Goal: Feedback & Contribution: Contribute content

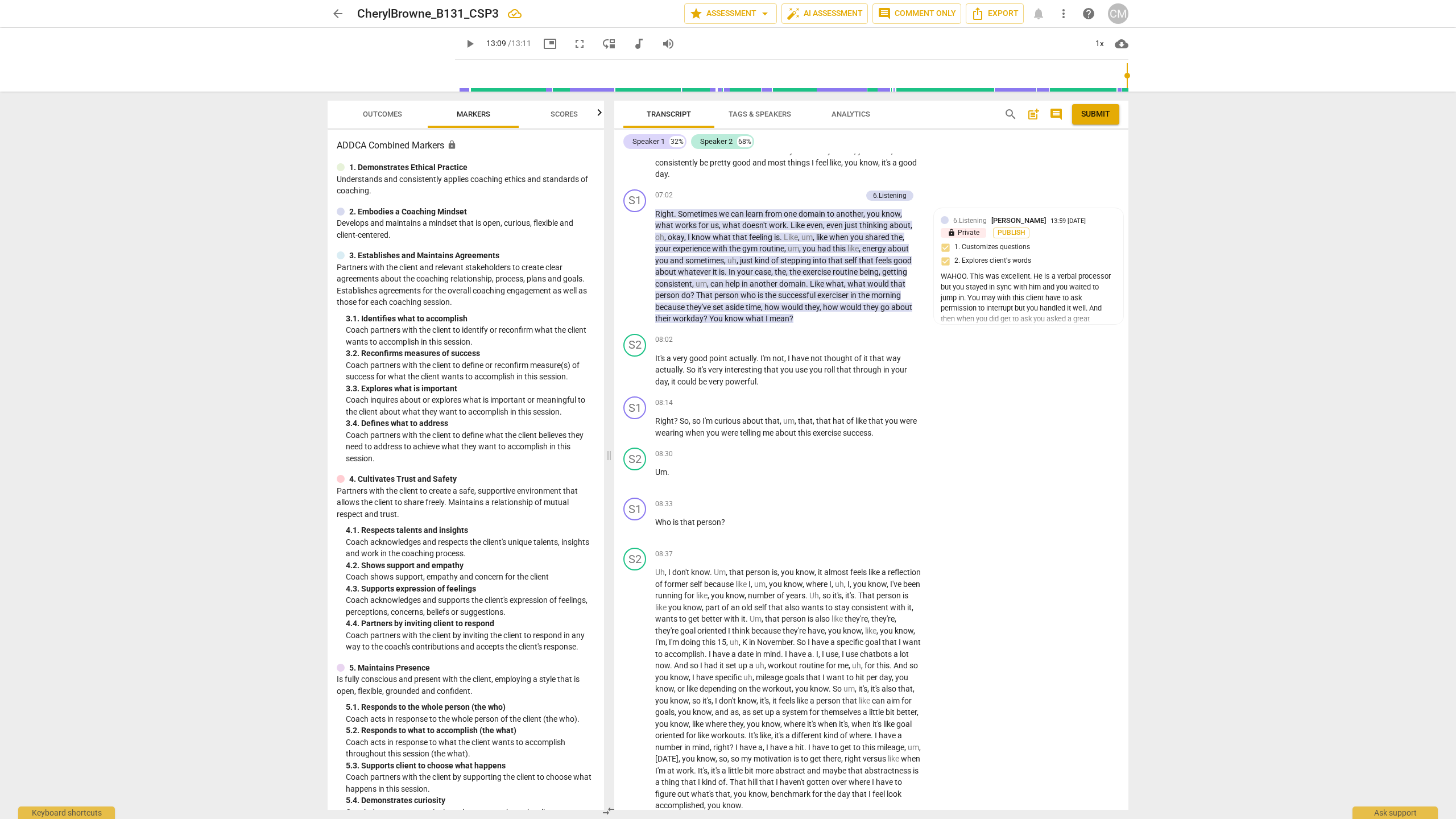
scroll to position [1503, 0]
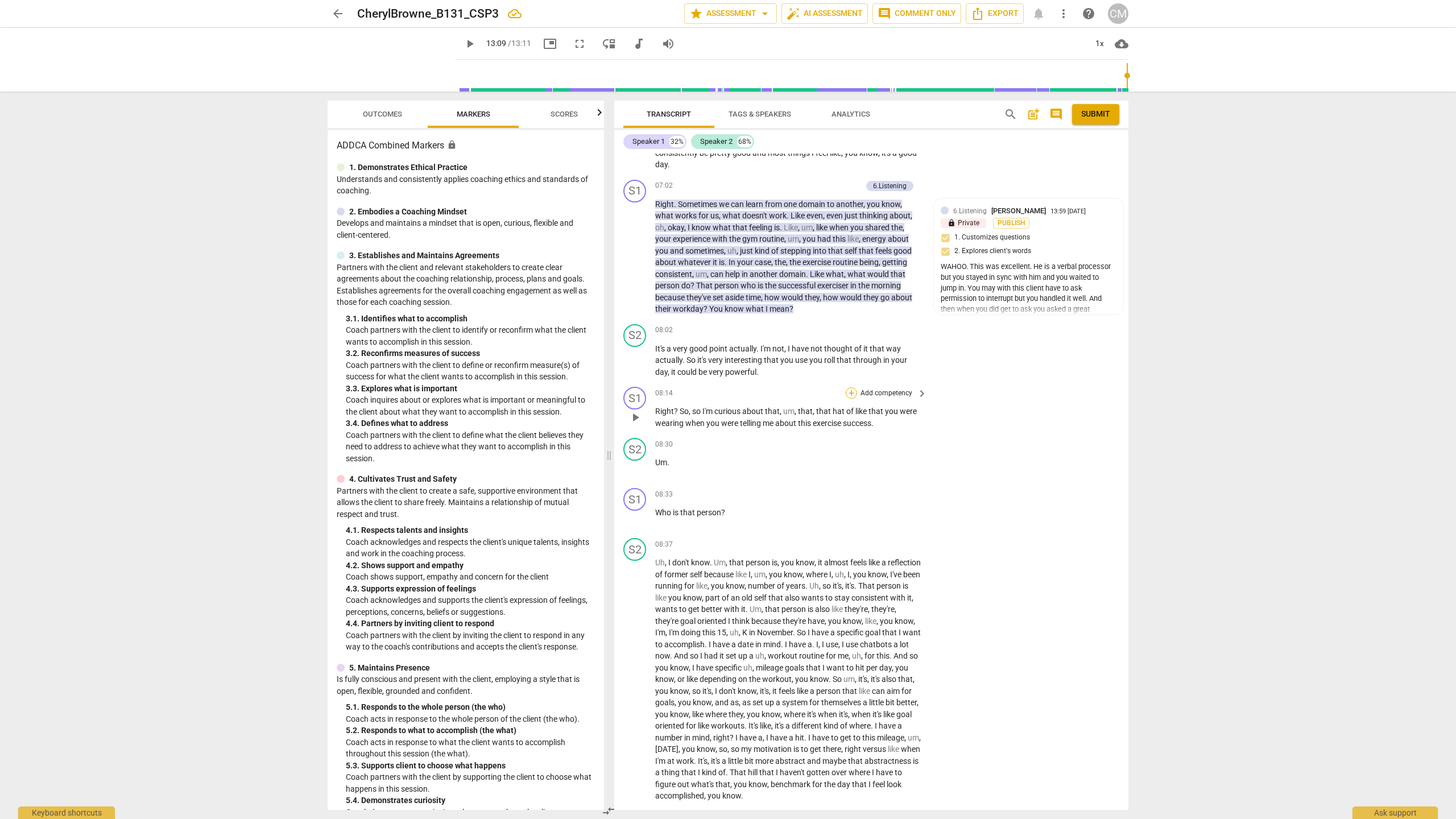
click at [847, 399] on div "+" at bounding box center [851, 393] width 12 height 12
click at [932, 493] on b "E4.Wonder" at bounding box center [923, 495] width 33 height 14
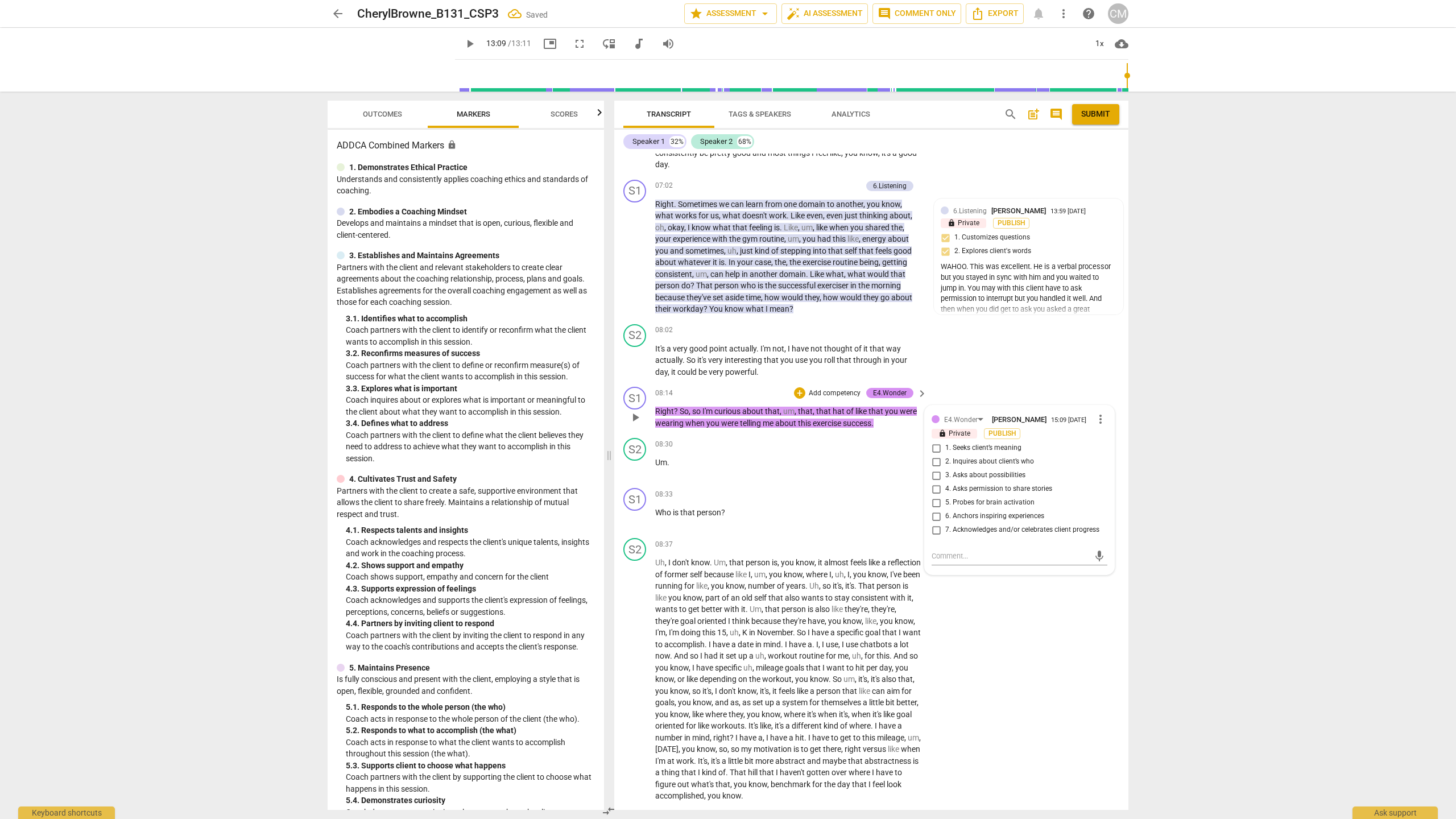
click at [971, 453] on span "1. Seeks client’s meaning" at bounding box center [983, 448] width 77 height 10
click at [945, 455] on input "1. Seeks client’s meaning" at bounding box center [936, 448] width 19 height 14
checkbox input "true"
click at [961, 561] on textarea at bounding box center [1011, 556] width 157 height 11
type textarea "C"
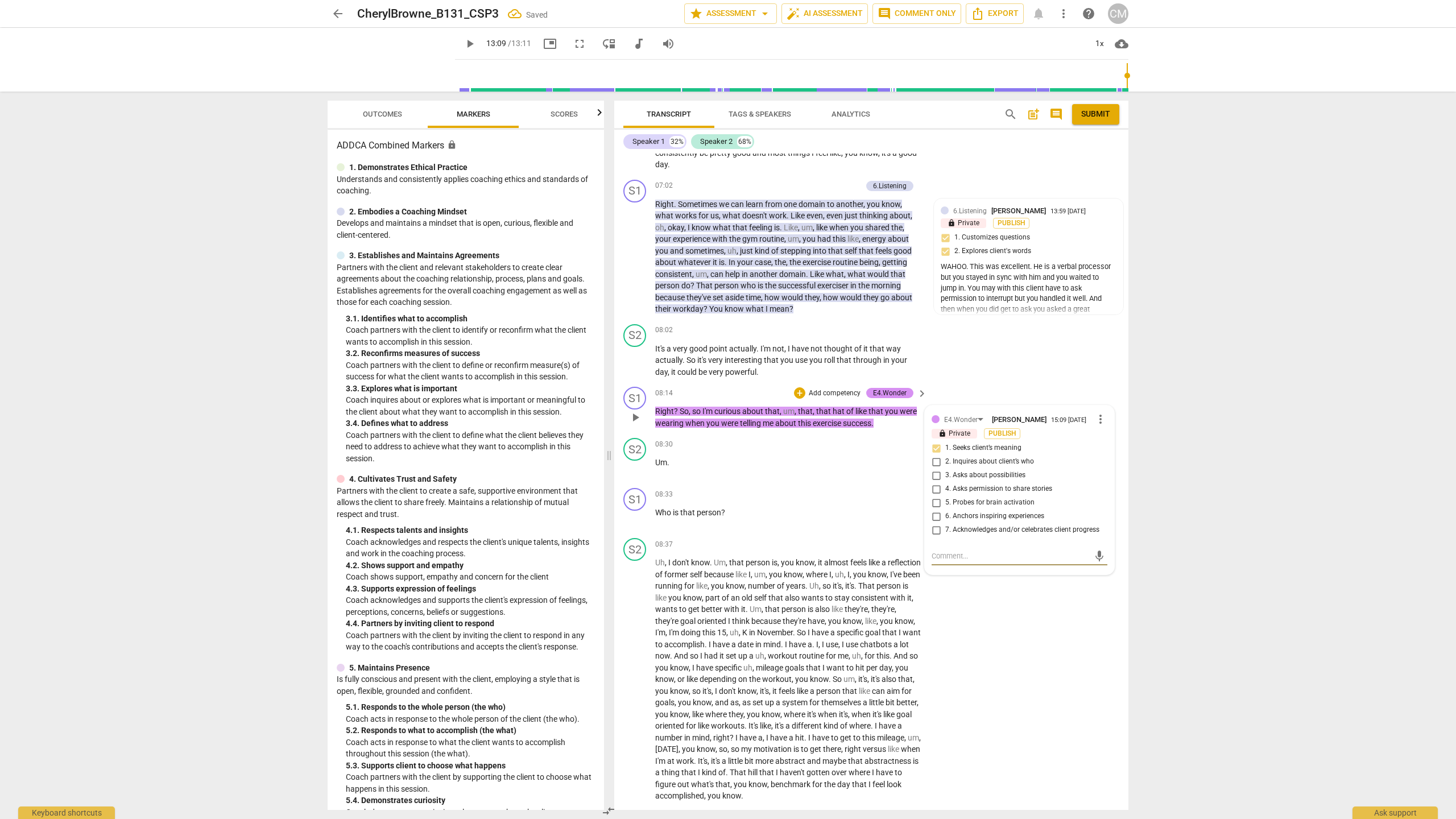
type textarea "C"
type textarea "V"
type textarea "Ve"
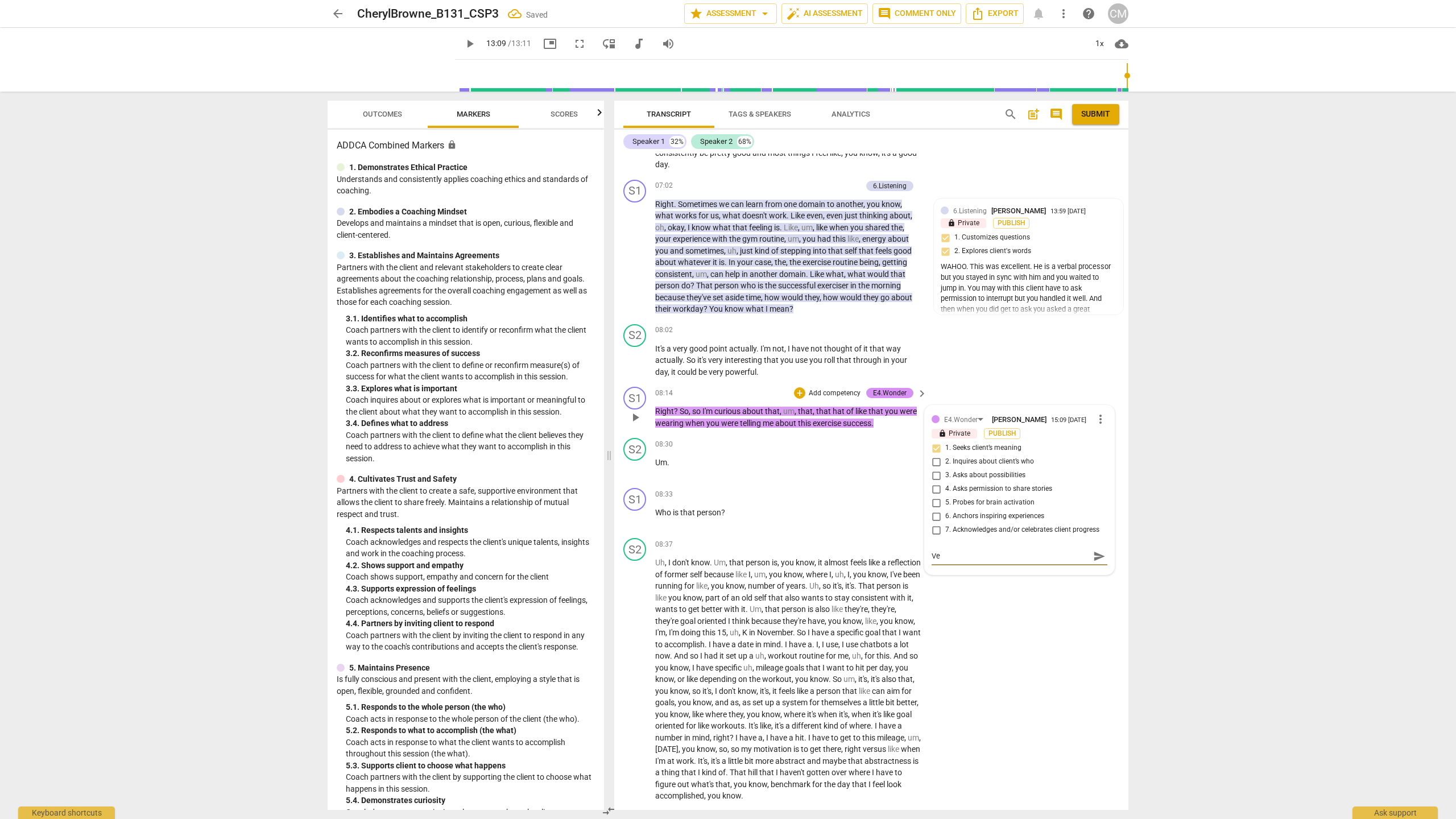
type textarea "Ver"
type textarea "Very"
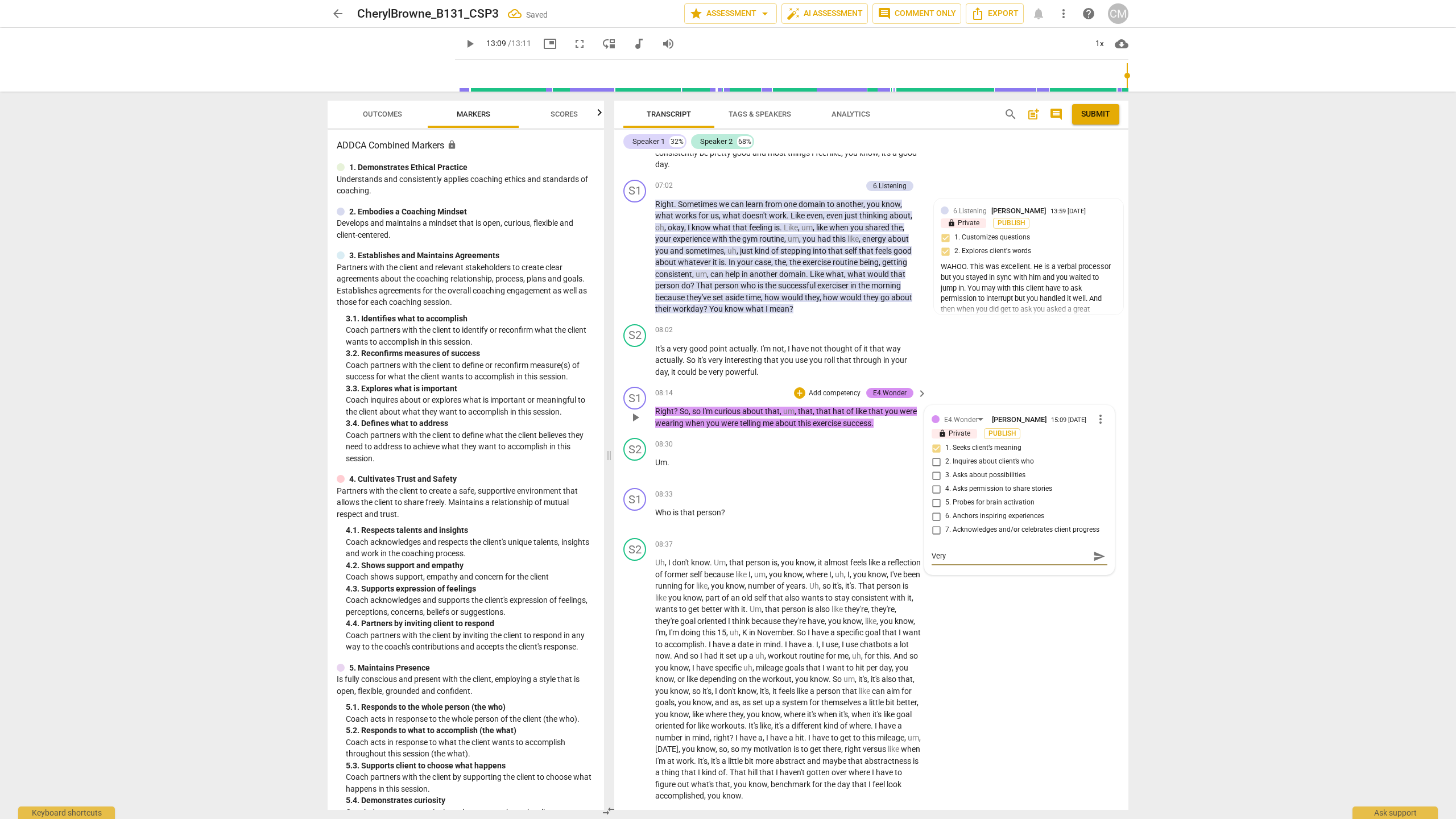
type textarea "Very"
type textarea "Very c"
type textarea "Very cr"
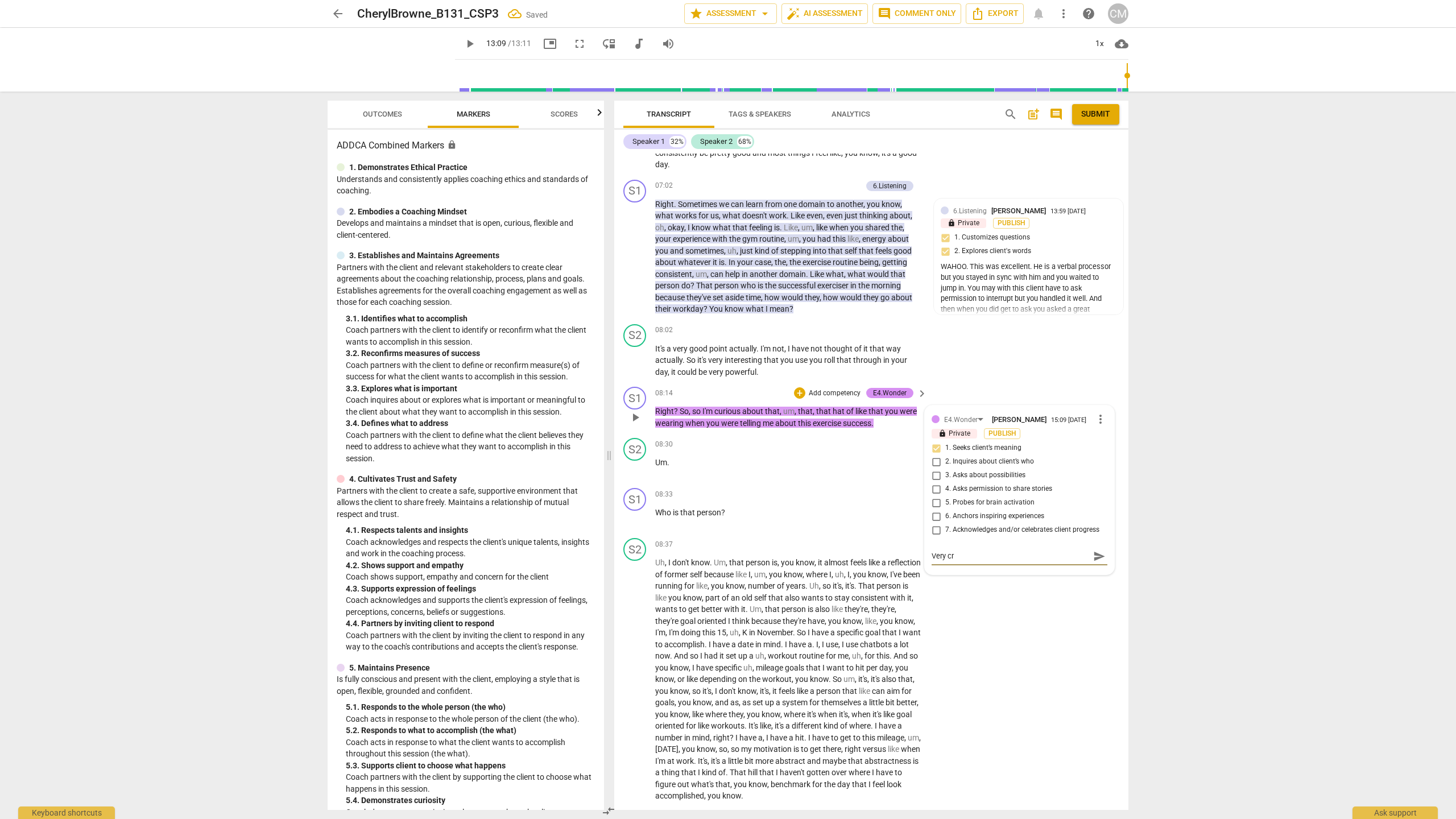
type textarea "Very cre"
type textarea "Very crea"
type textarea "Very creat"
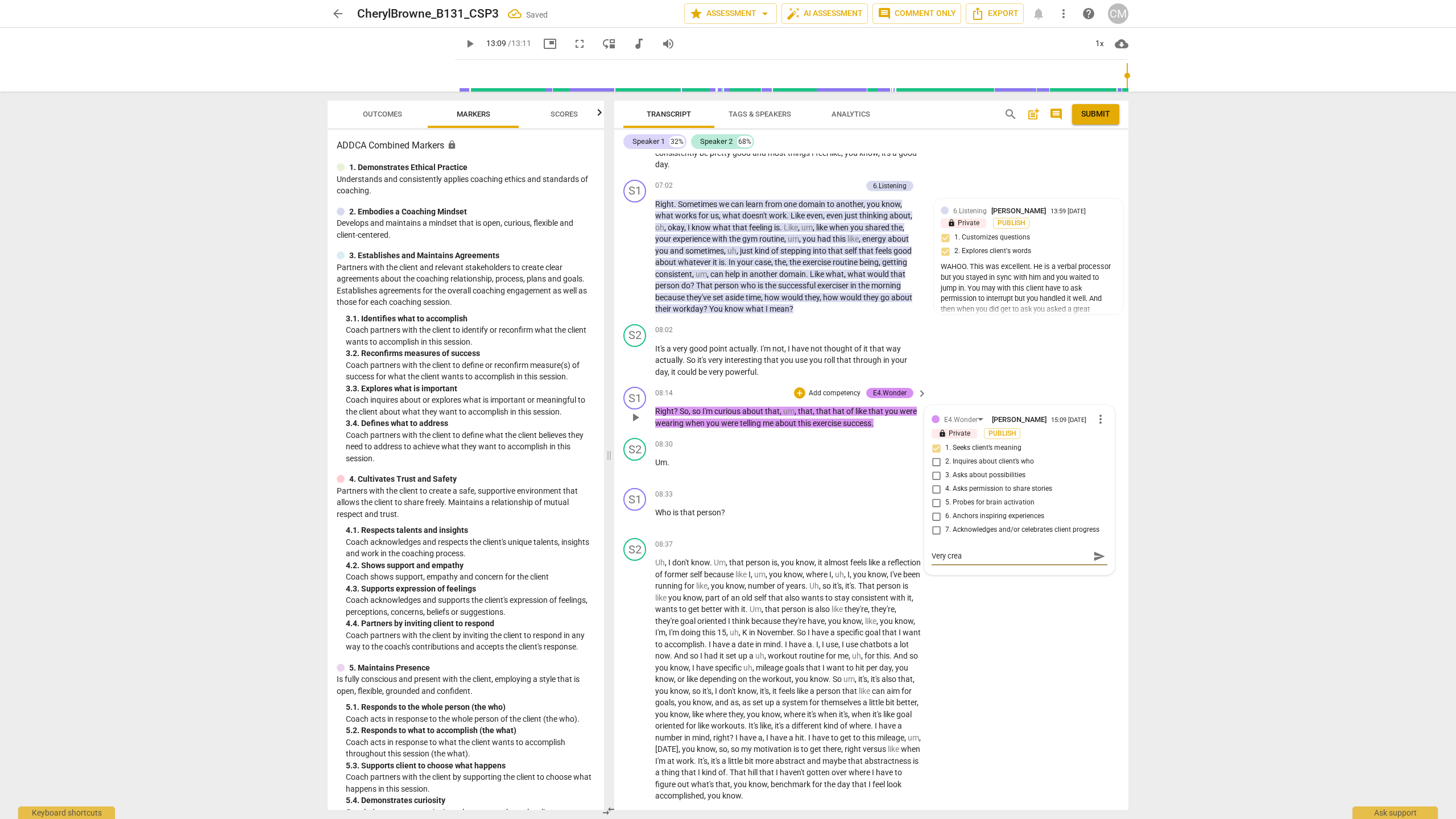
type textarea "Very creat"
type textarea "Very creati"
type textarea "Very creativ"
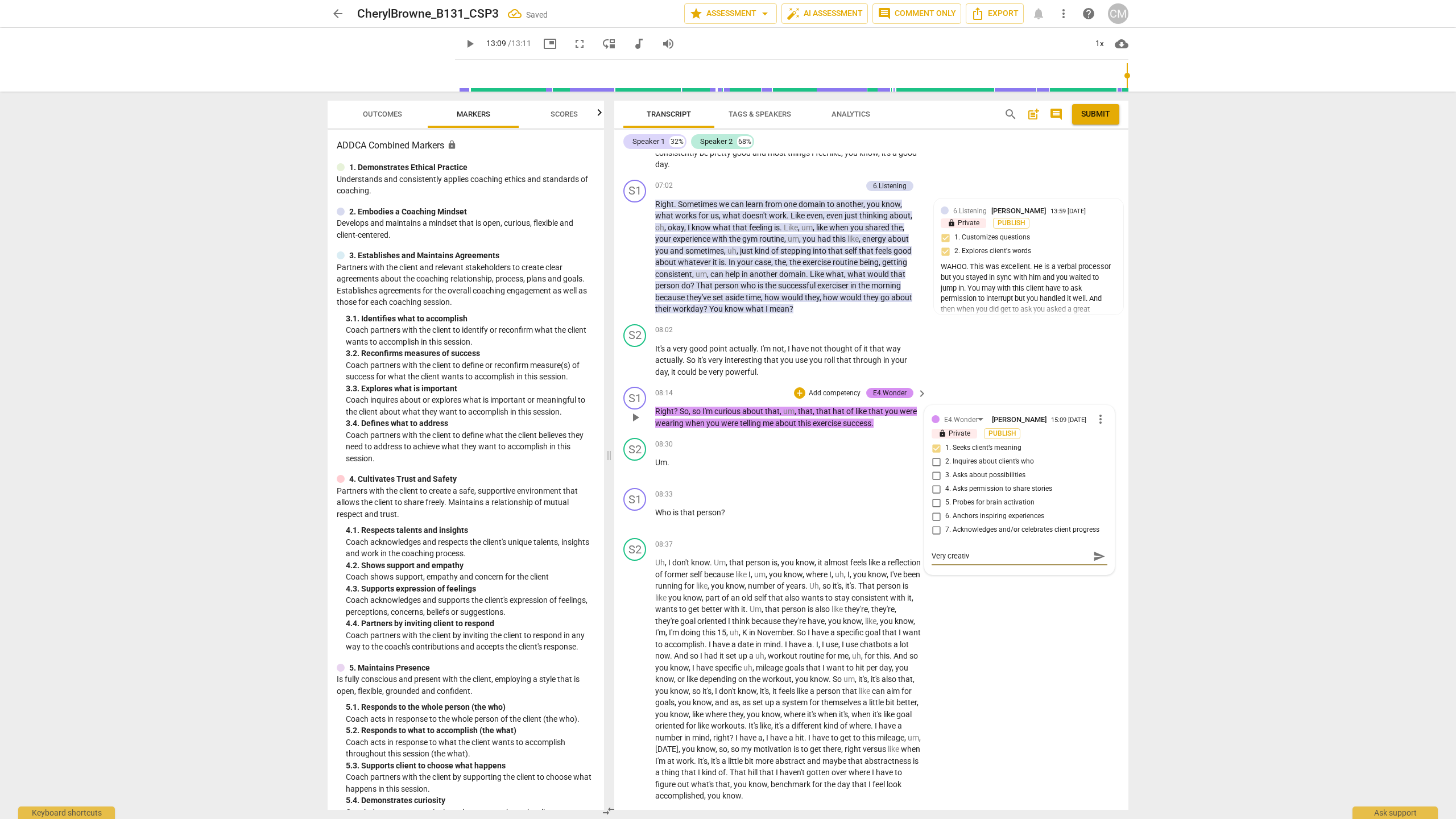
type textarea "Very creative"
type textarea "Very creative."
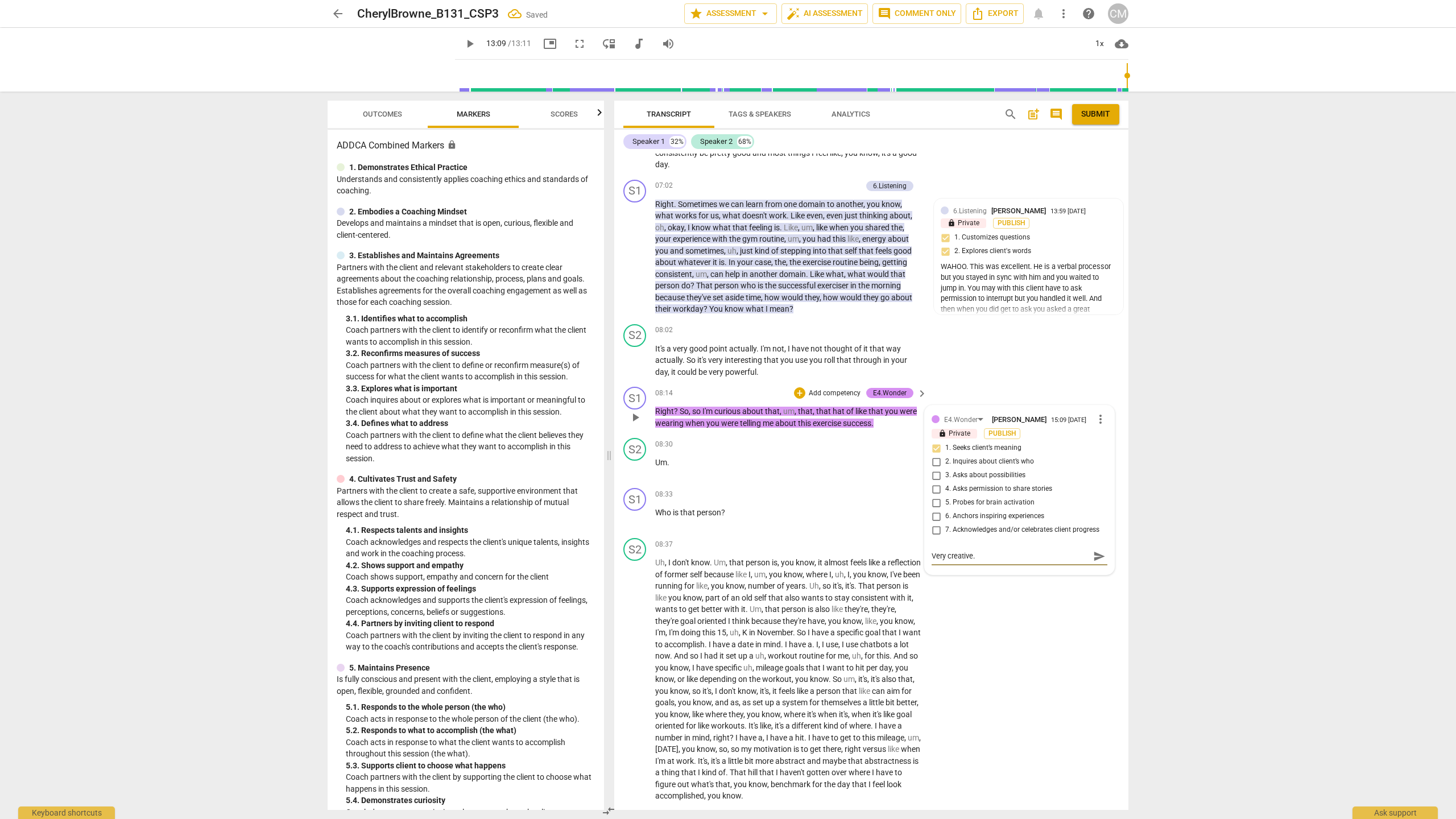
type textarea "Very creative."
type textarea "Very creative. I"
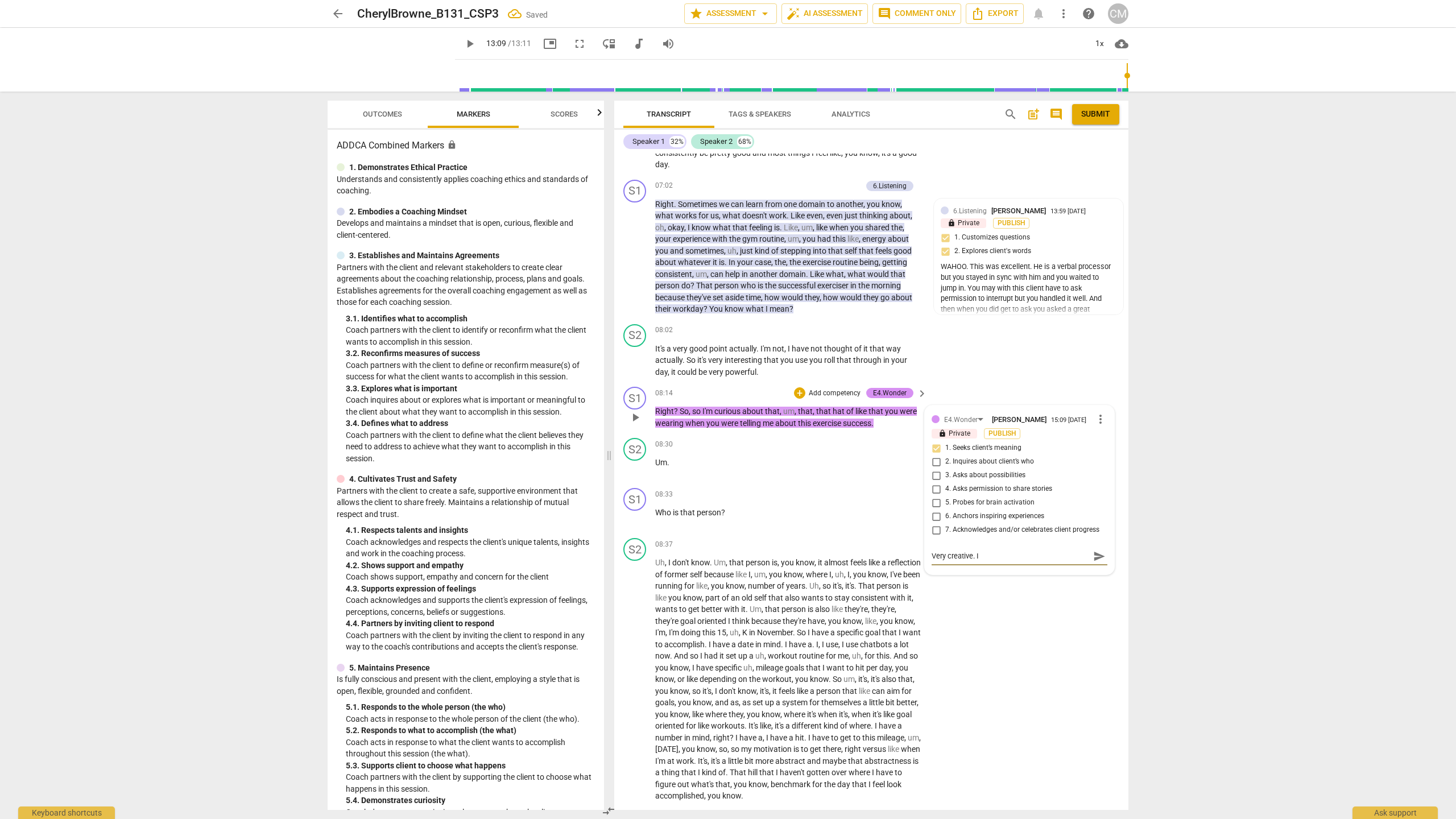
type textarea "Very creative. I l"
type textarea "Very creative. I lo"
type textarea "Very creative. I lov"
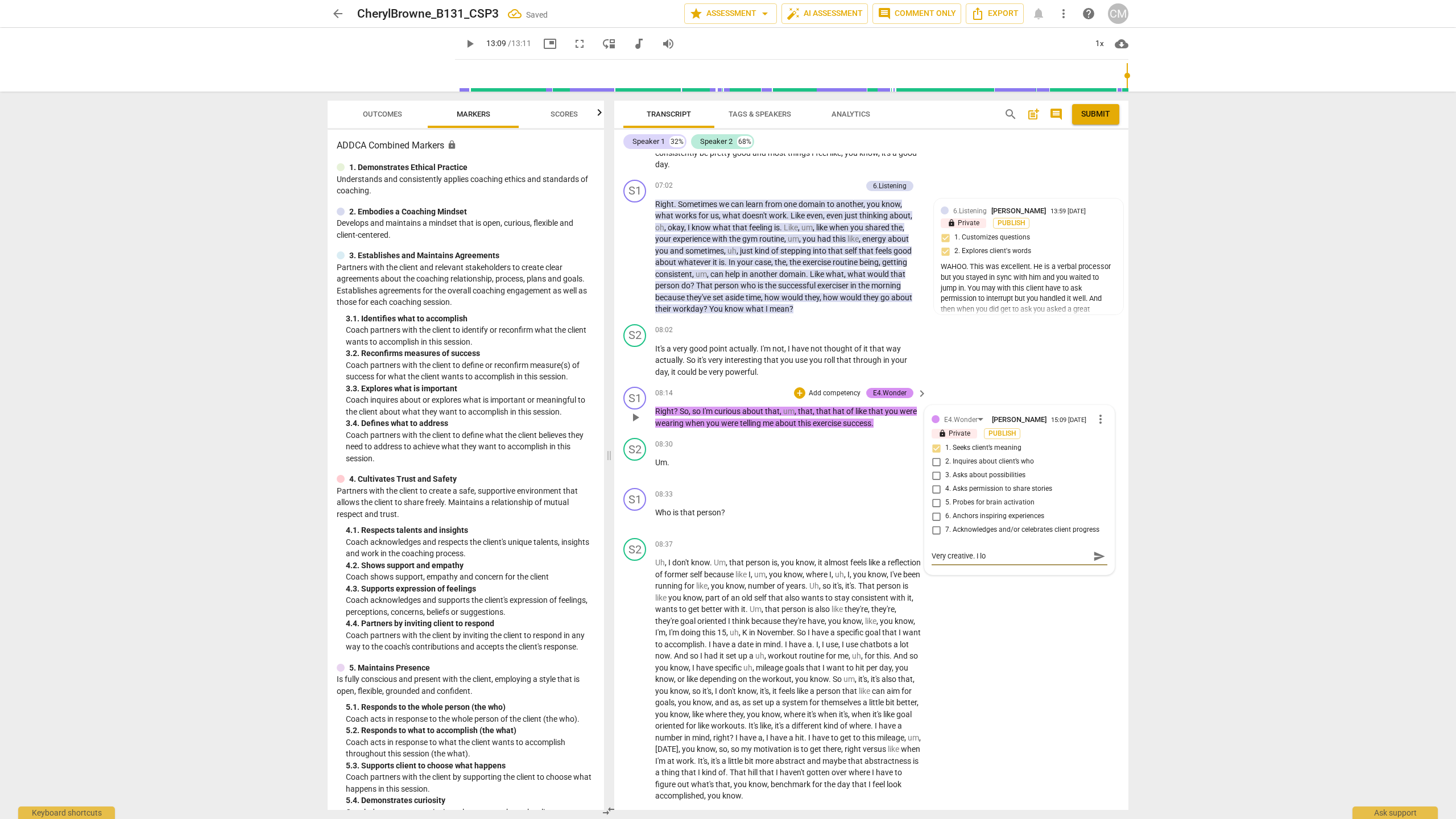
type textarea "Very creative. I lov"
type textarea "Very creative. I love"
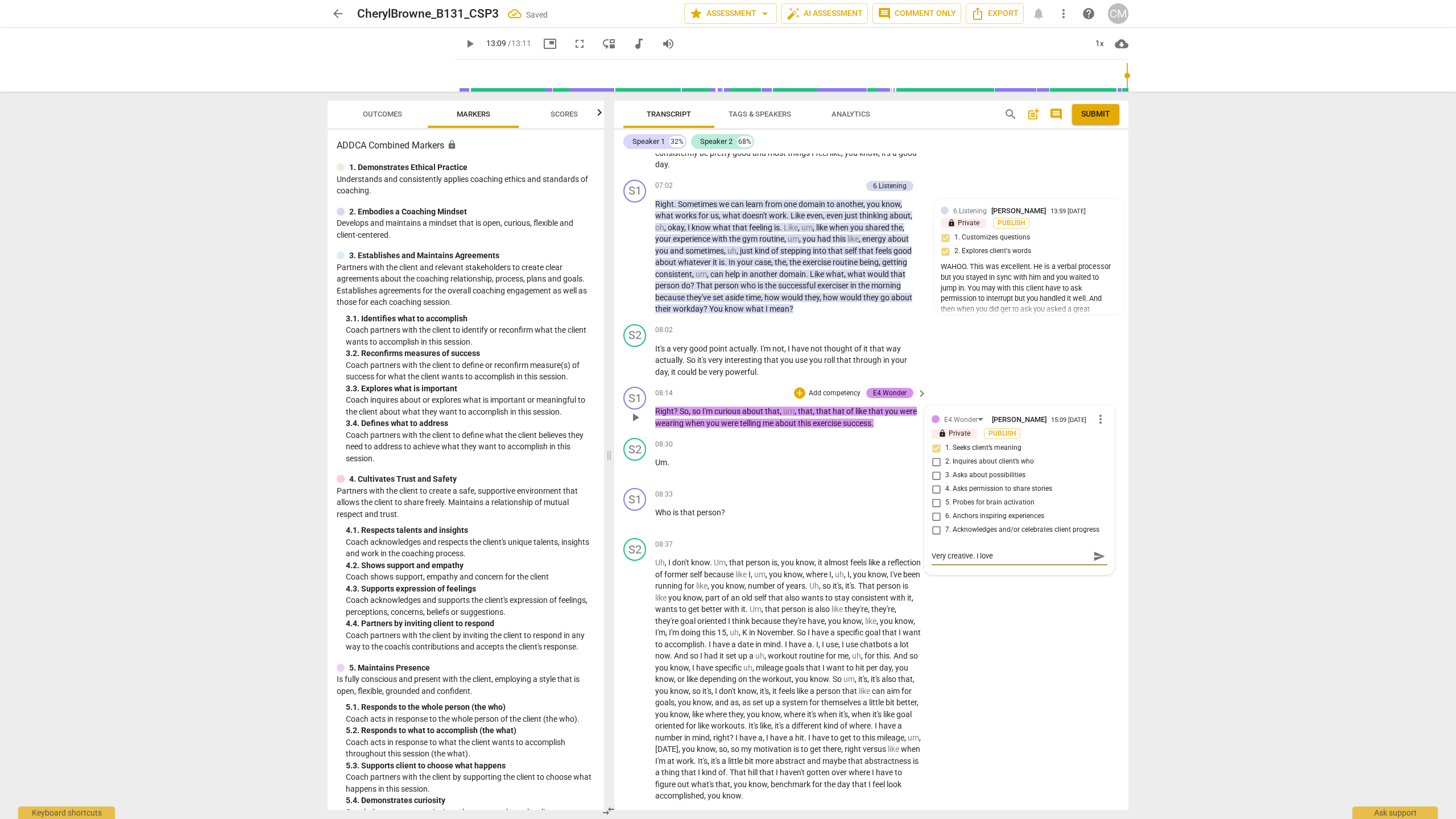
type textarea "Very creative. I love t"
type textarea "Very creative. I love th"
type textarea "Very creative. I love thi"
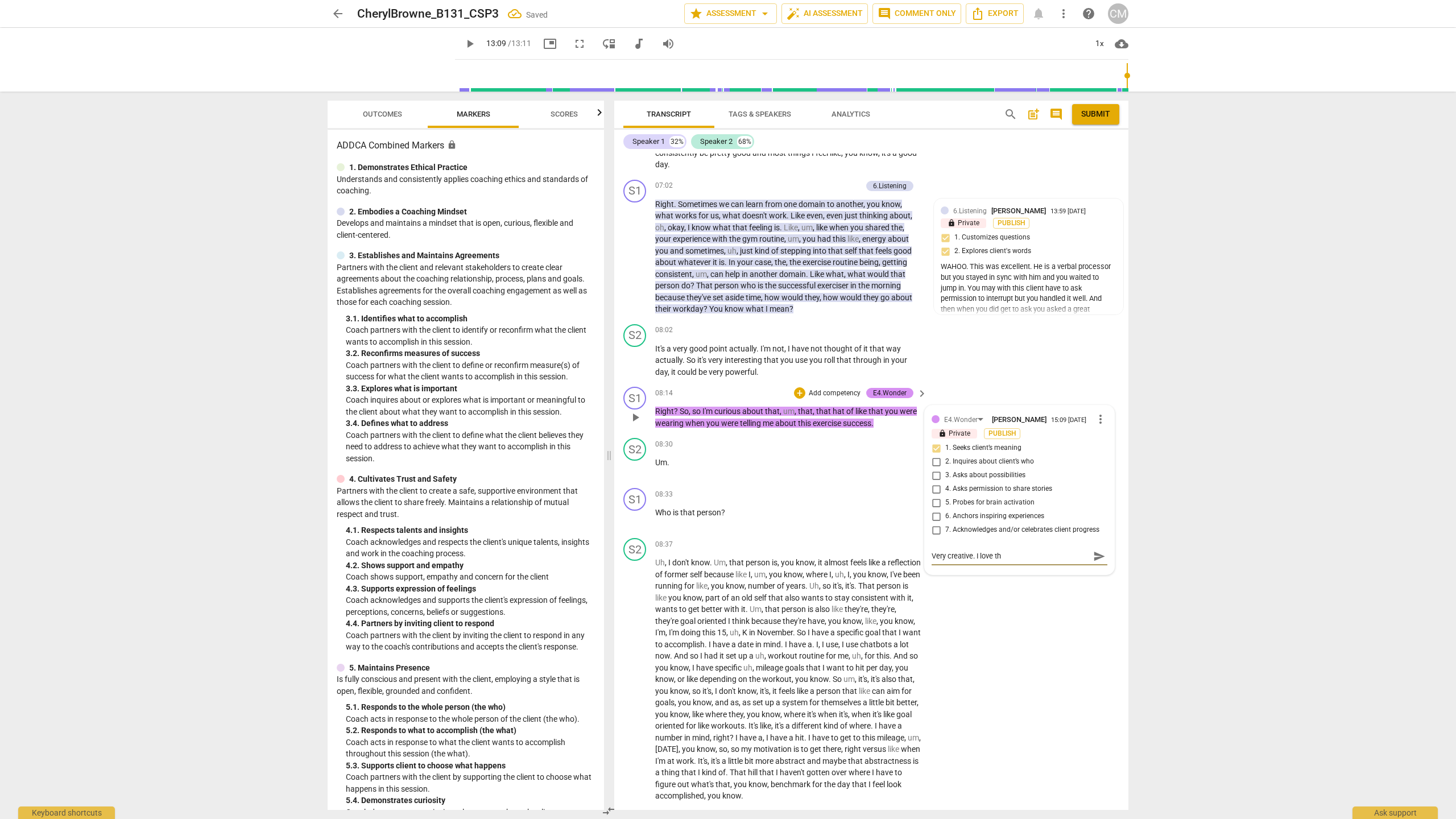
type textarea "Very creative. I love thi"
type textarea "Very creative. I love this"
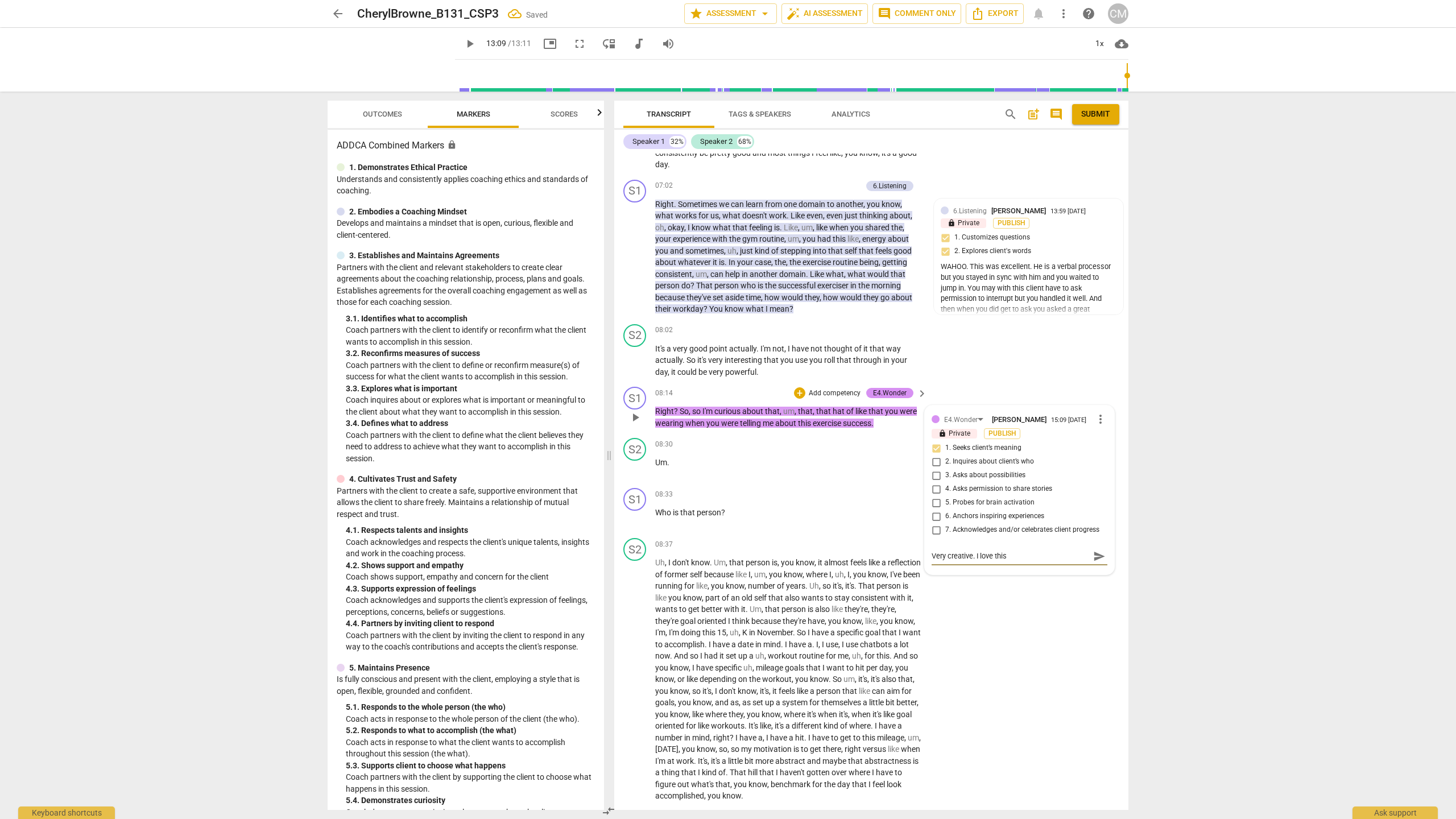
type textarea "Very creative. I love this q"
type textarea "Very creative. I love this qu"
type textarea "Very creative. I love this que"
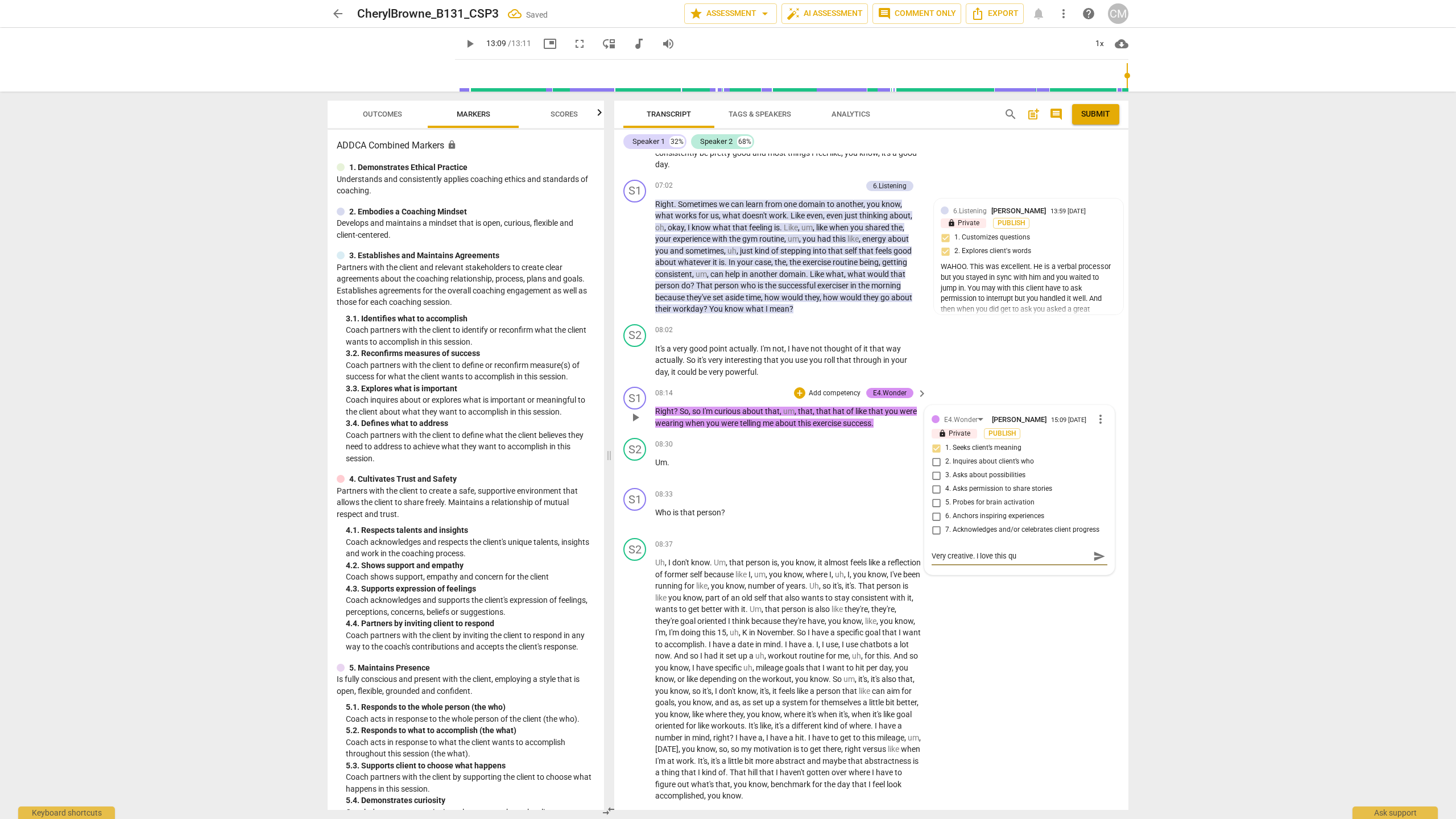
type textarea "Very creative. I love this que"
type textarea "Very creative. I love this ques"
type textarea "Very creative. I love this que"
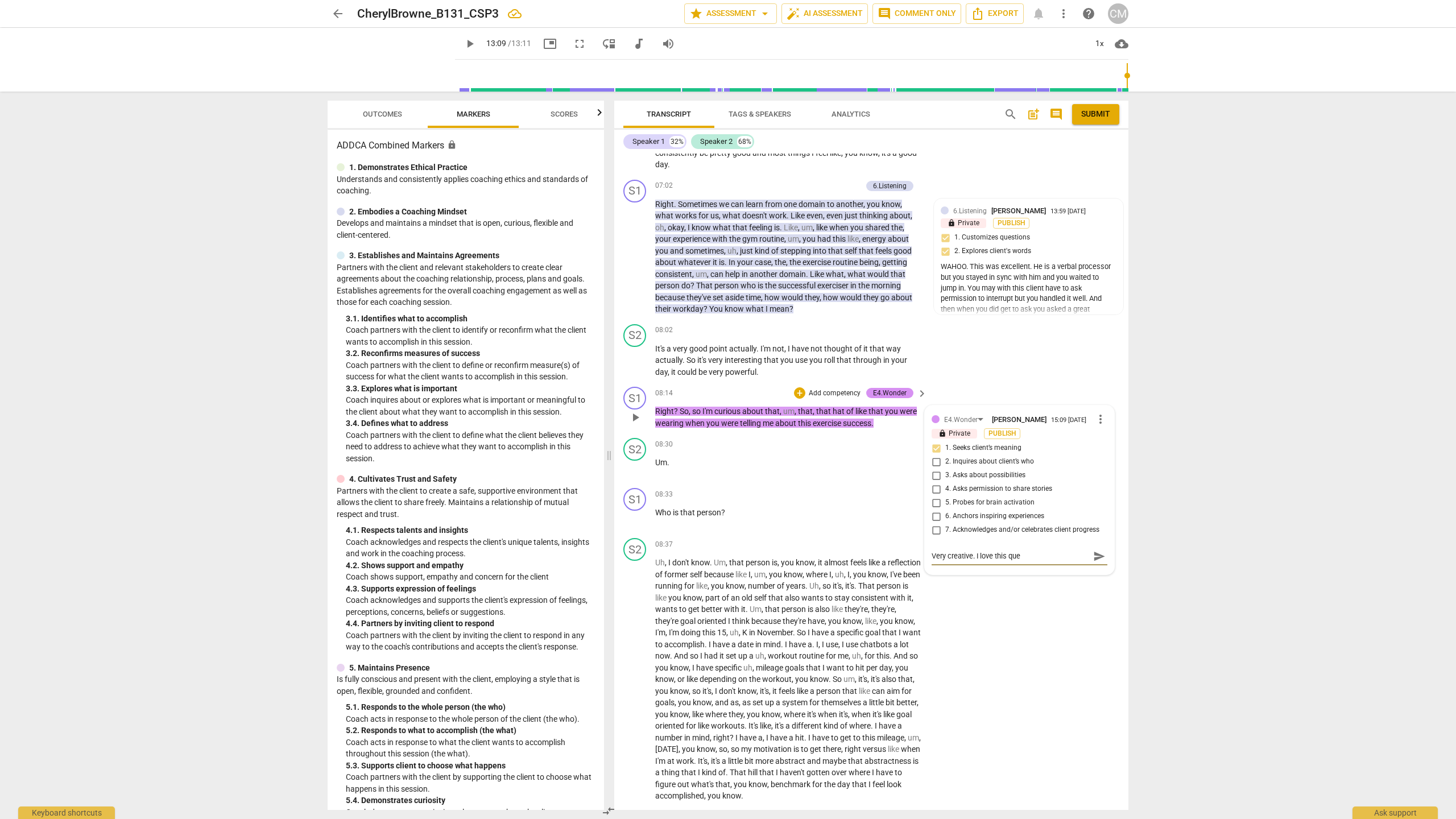
type textarea "Very creative. I love this qu"
type textarea "Very creative. I love this qus"
type textarea "Very creative. I love this qust"
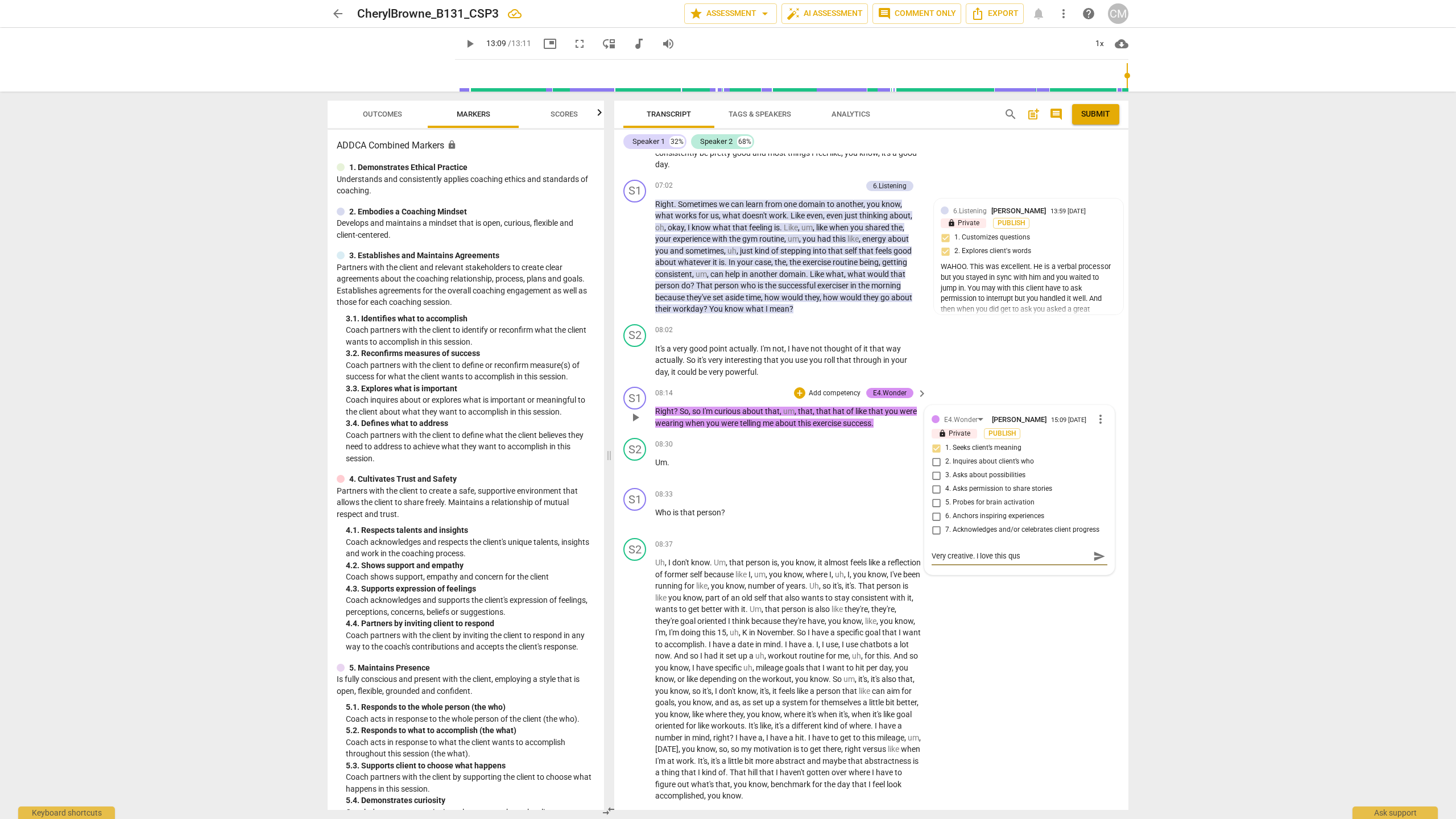
type textarea "Very creative. I love this qust"
type textarea "Very creative. I love this qusti"
type textarea "Very creative. I love this qustio"
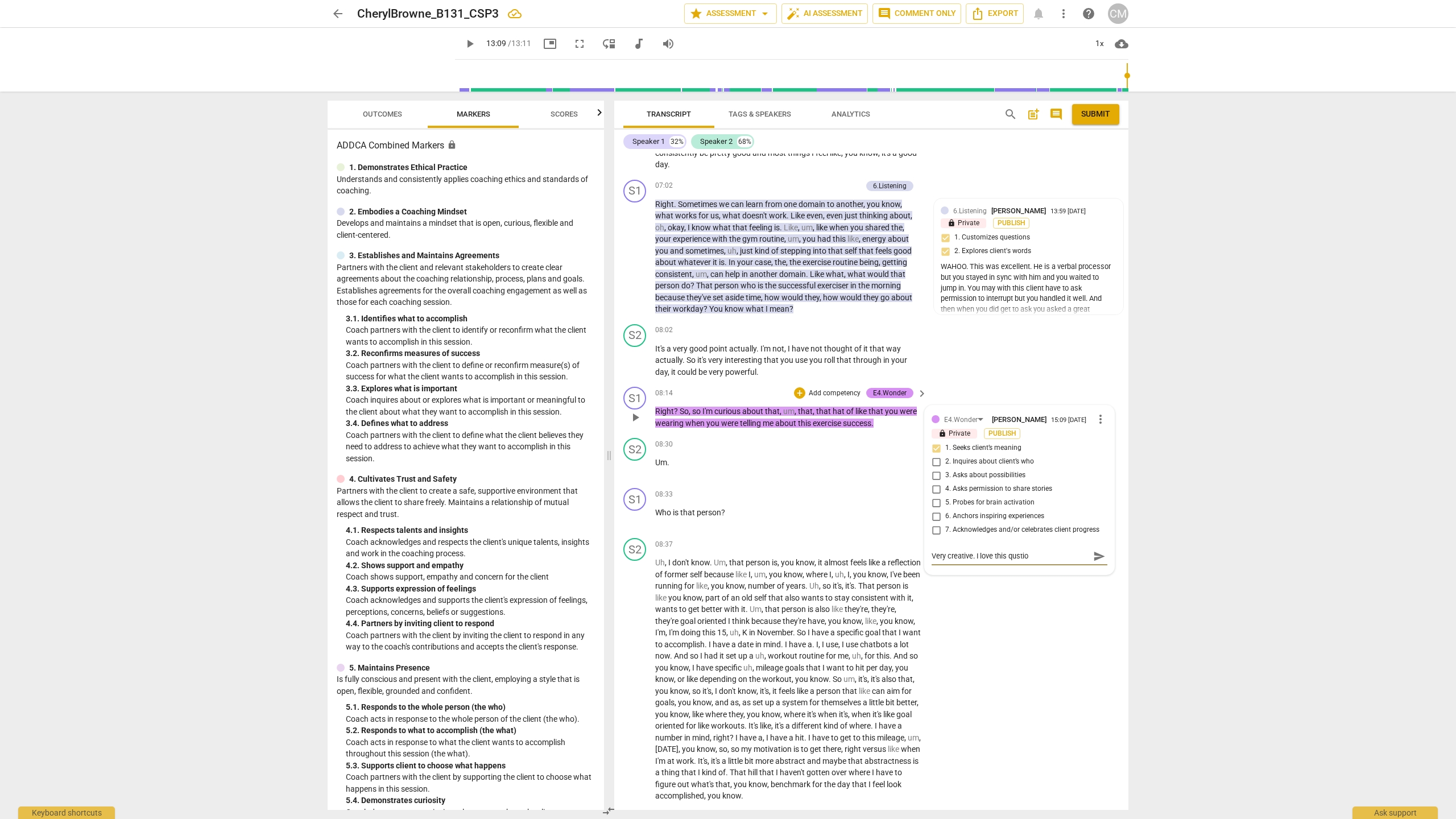
type textarea "Very creative. I love this qustion"
type textarea "Very creative. I love this qustion."
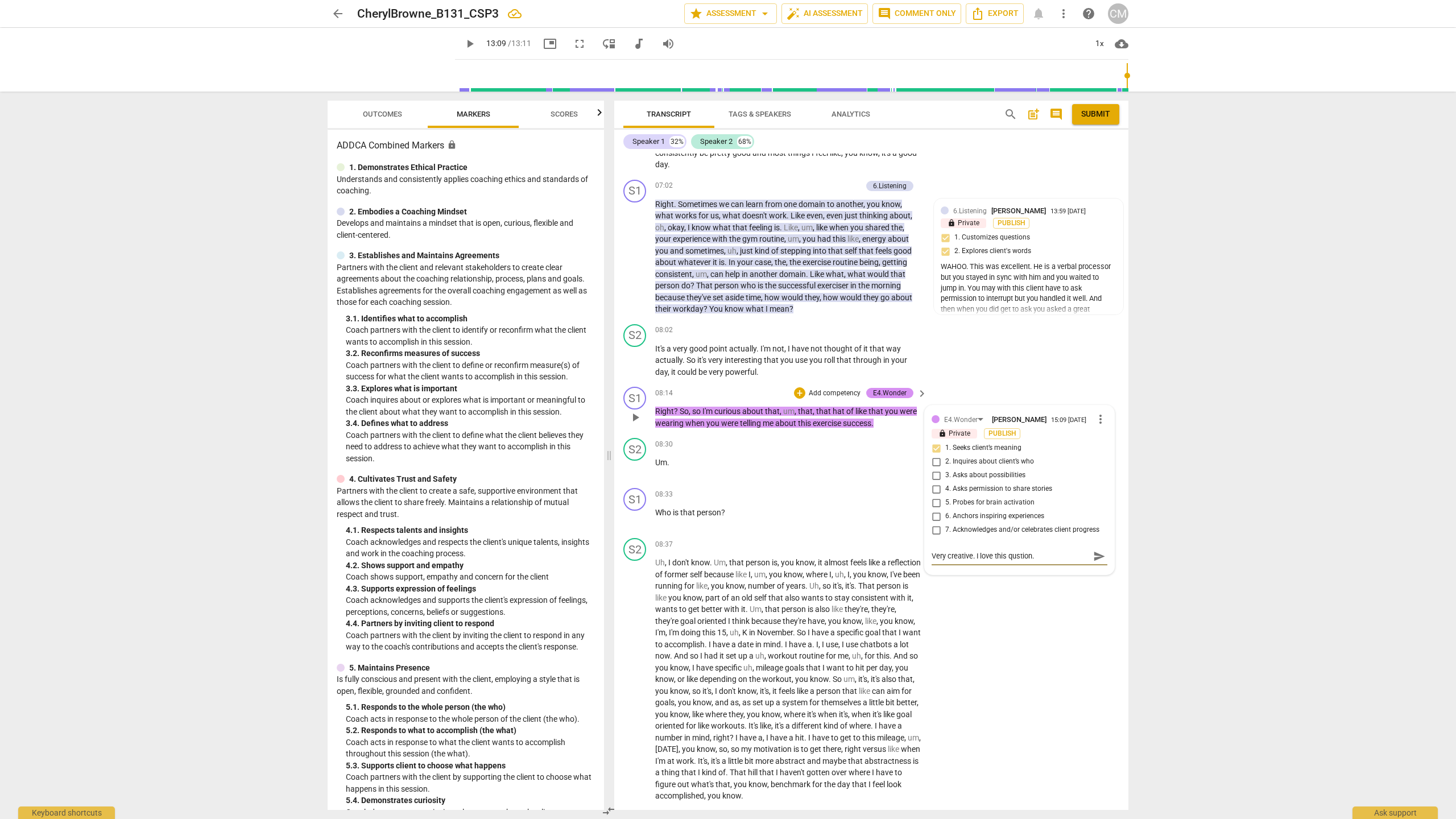
type textarea "Very creative. I love this qustion."
type textarea "Very creative. I love this qustion"
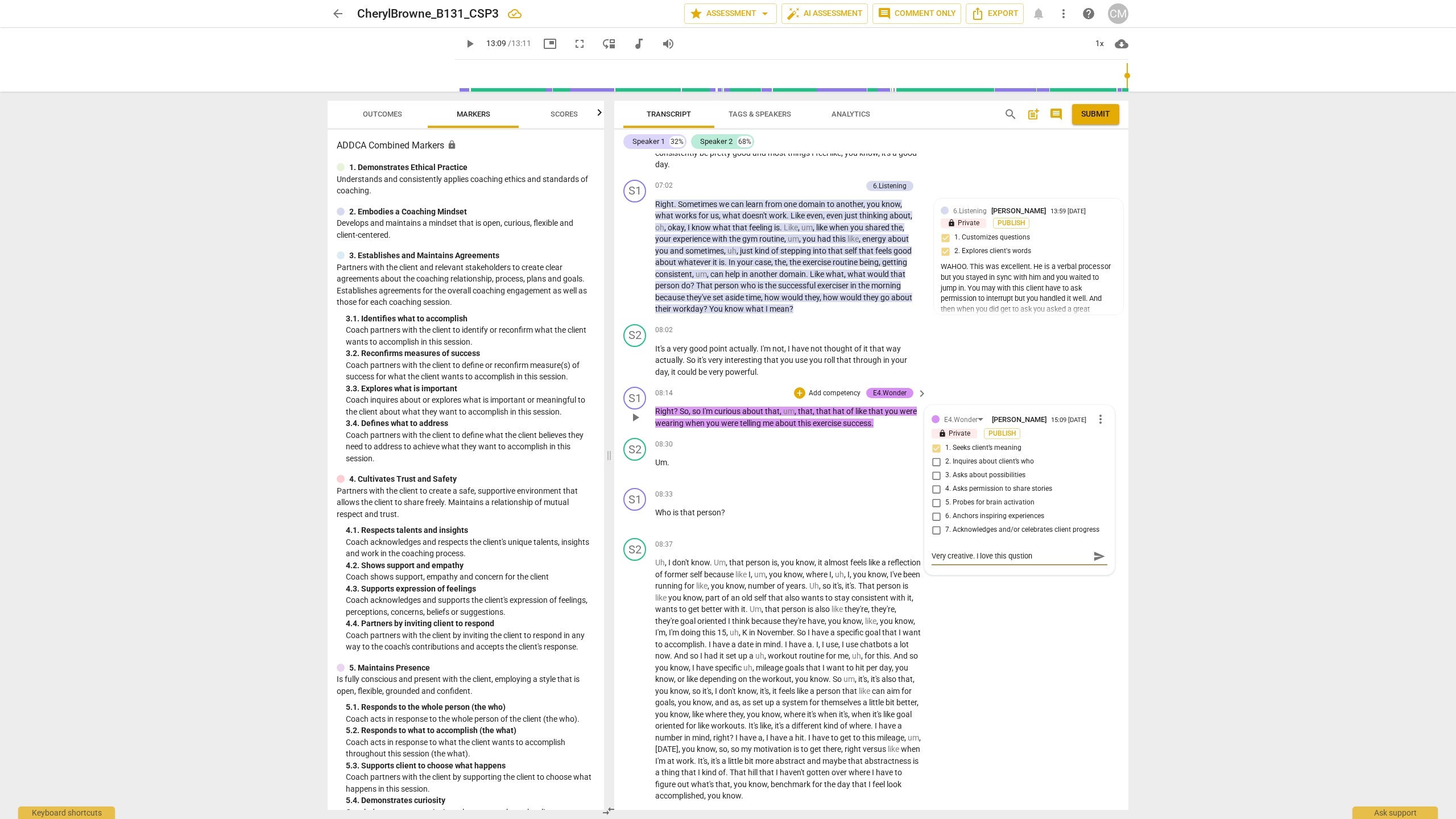
type textarea "Very creative. I love this qustio"
type textarea "Very creative. I love this qusti"
type textarea "Very creative. I love this qust"
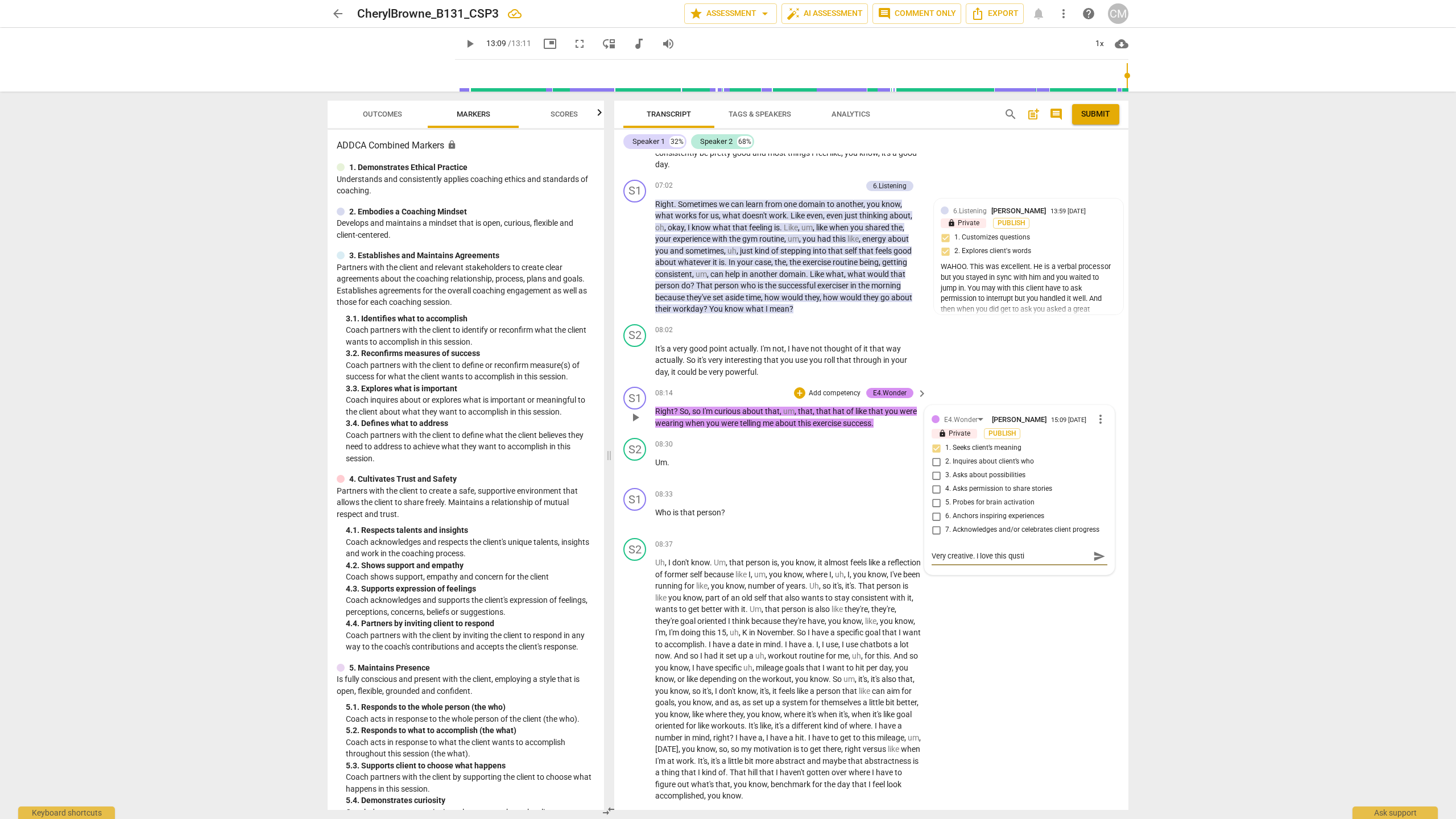
type textarea "Very creative. I love this qust"
type textarea "Very creative. I love this qus"
type textarea "Very creative. I love this qu"
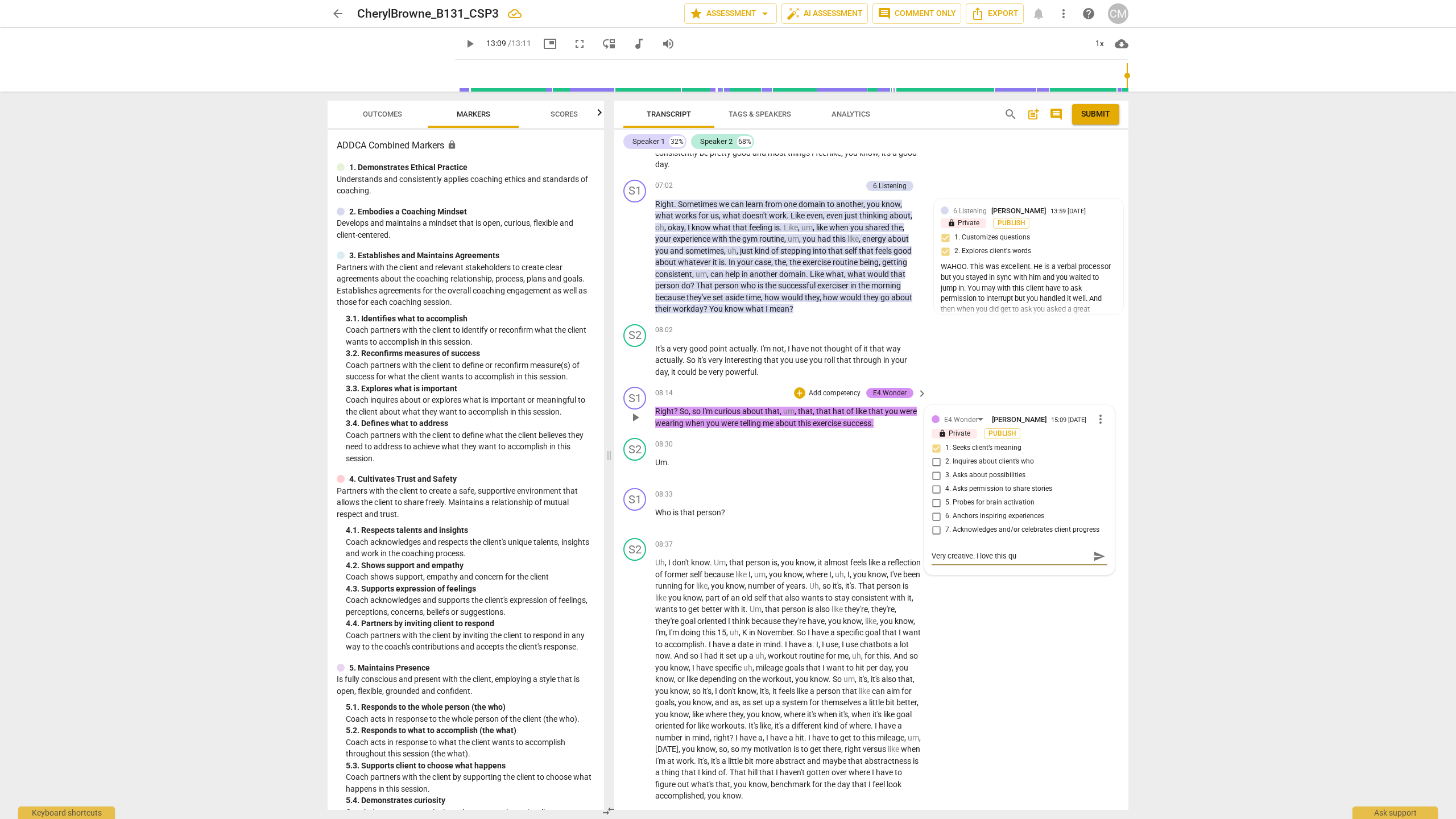
type textarea "Very creative. I love this que"
type textarea "Very creative. I love this ques"
type textarea "Very creative. I love this quest"
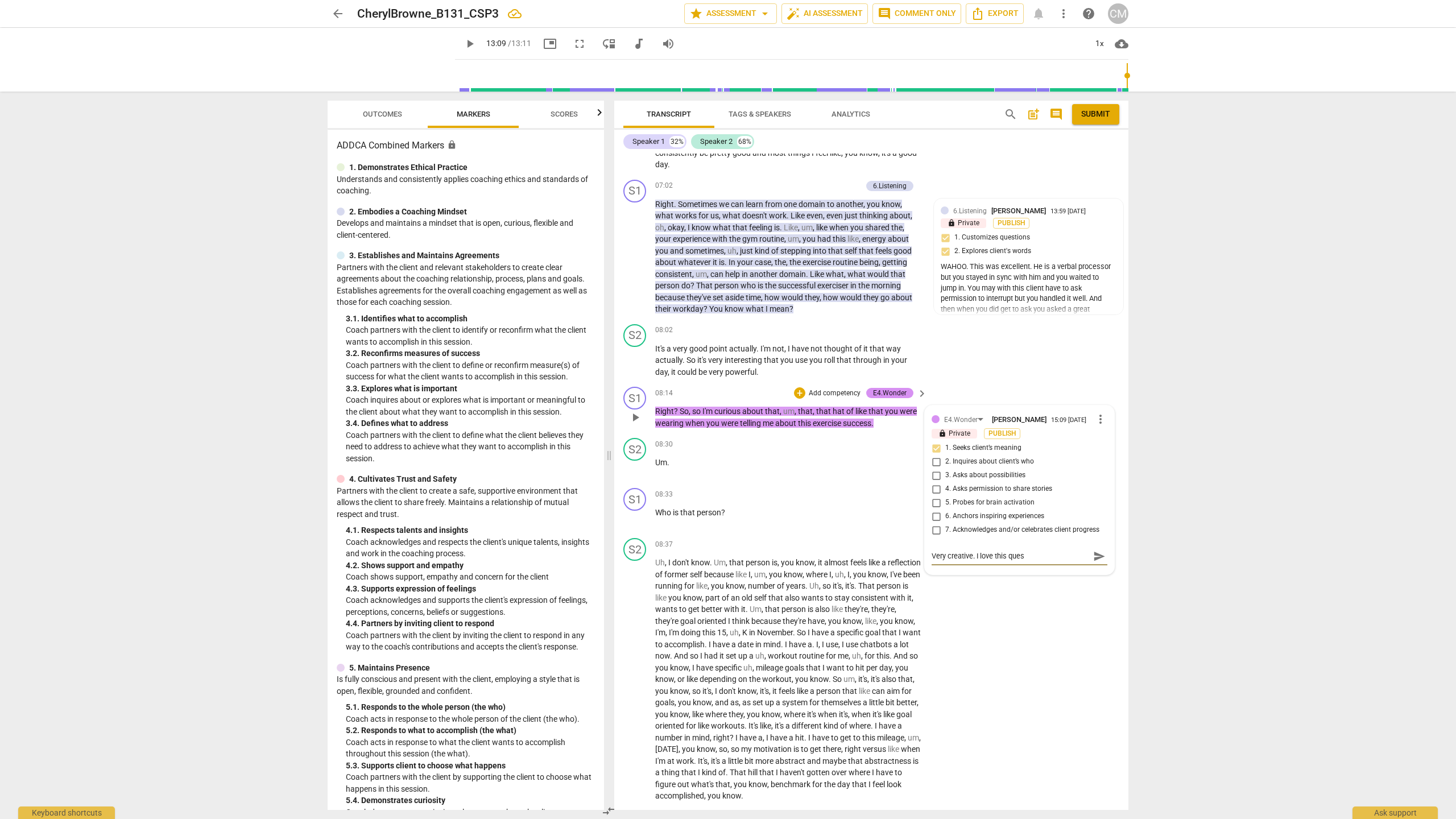
type textarea "Very creative. I love this quest"
type textarea "Very creative. I love this questi"
type textarea "Very creative. I love this questio"
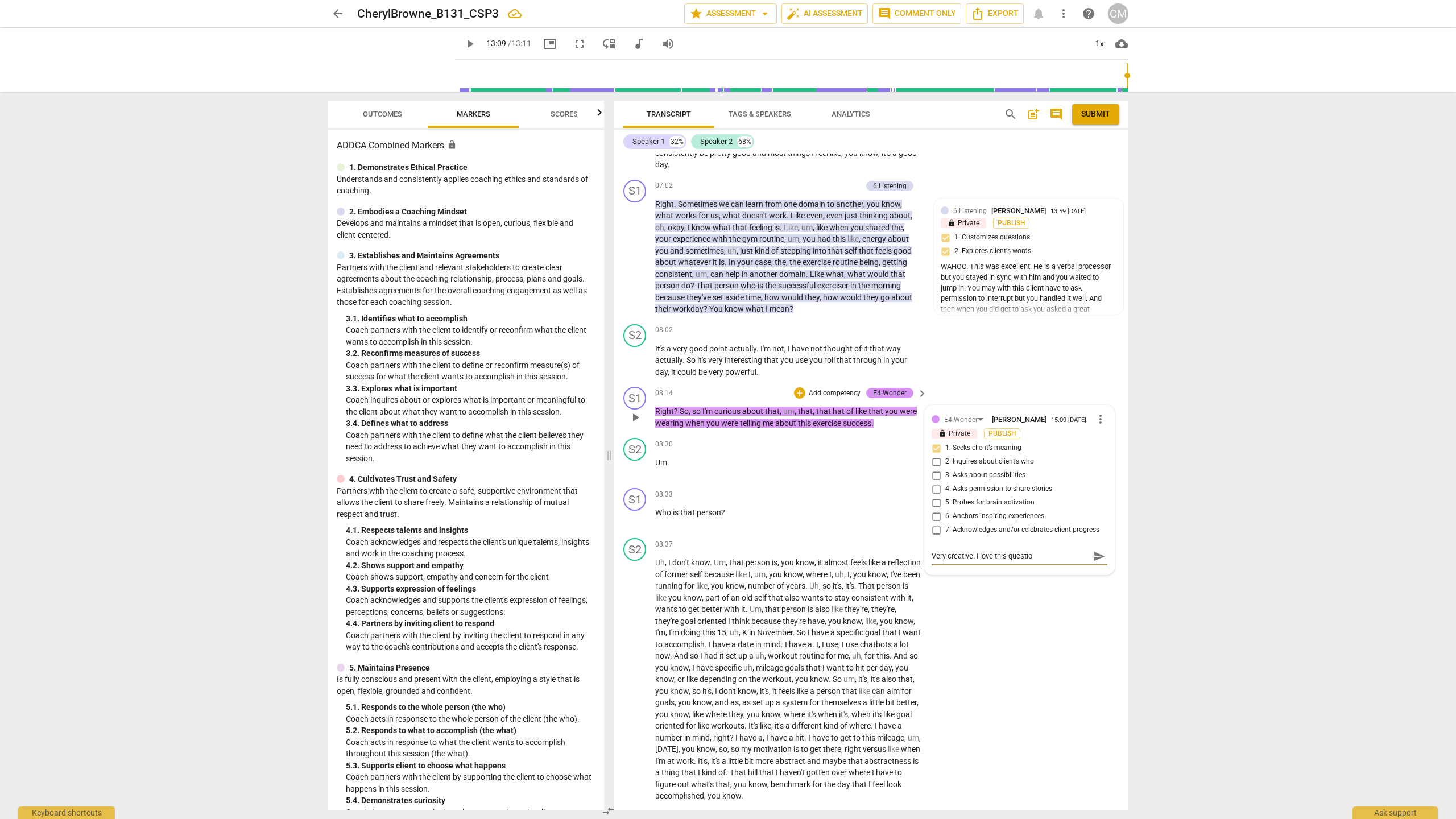
type textarea "Very creative. I love this question"
type textarea "Very creative. I love this question."
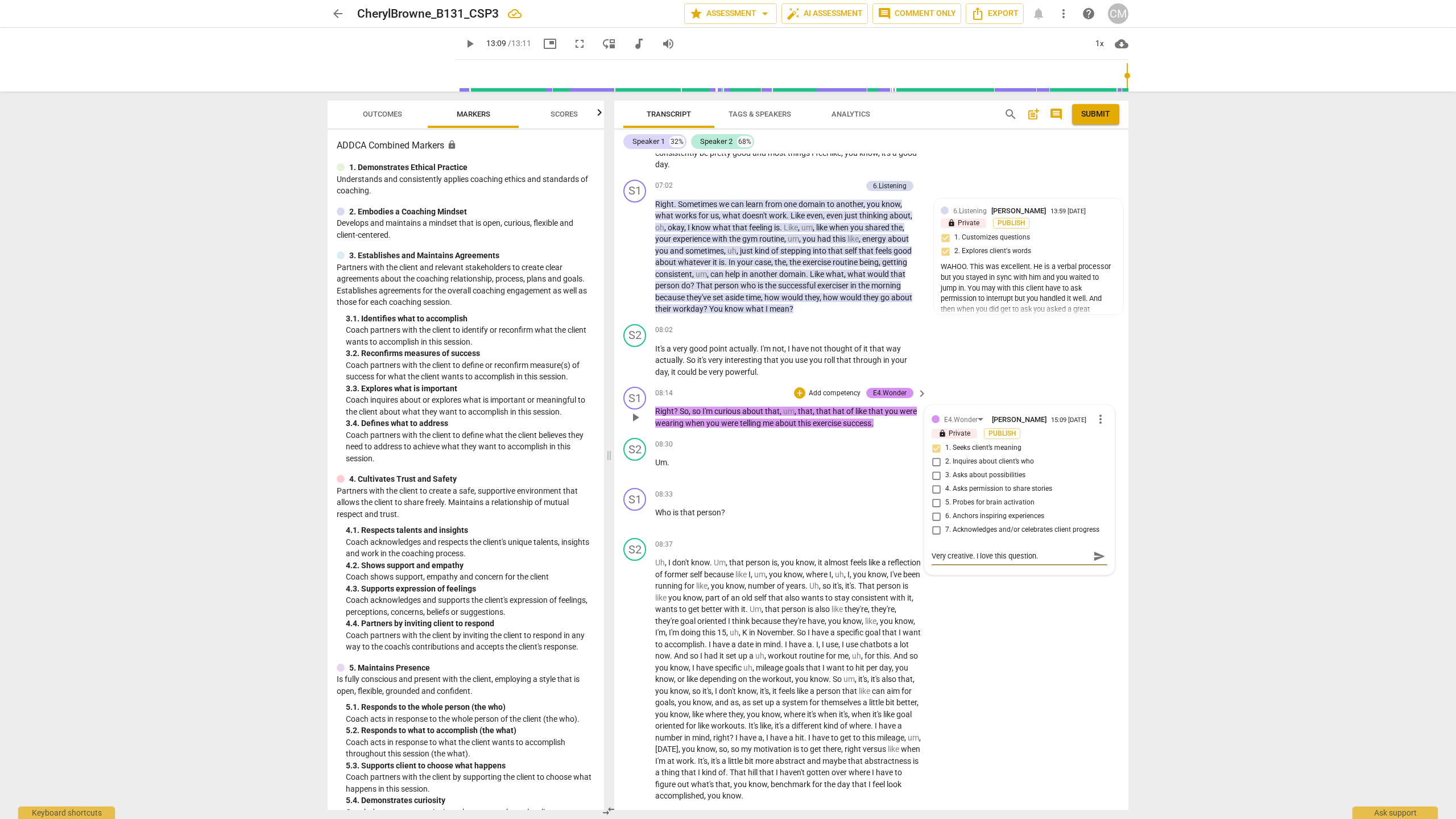
type textarea "Very creative. I love this question."
type textarea "Very creative. I love this question. I"
type textarea "Very creative. I love this question. IT"
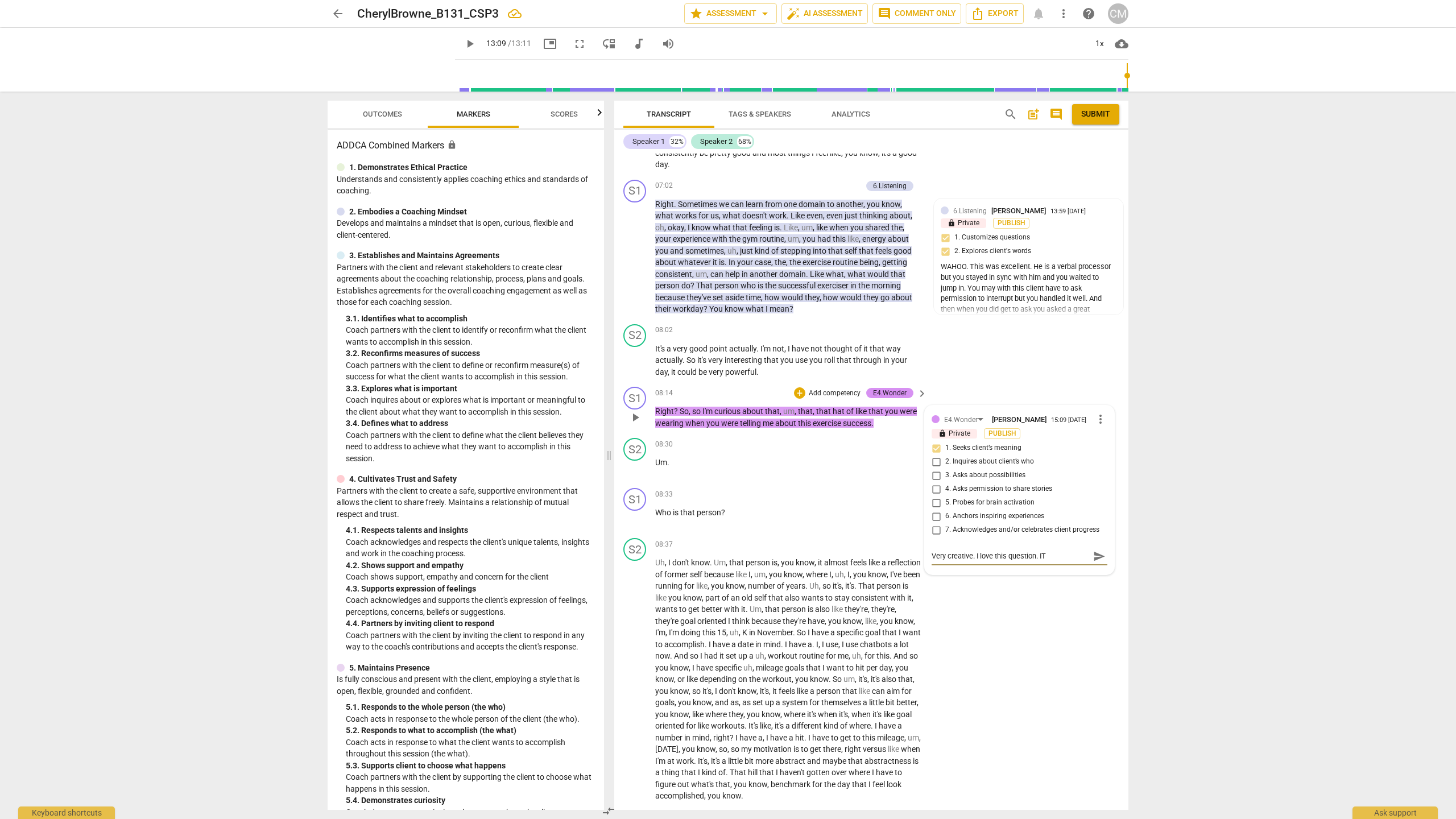
type textarea "Very creative. I love this question. IT"
type textarea "Very creative. I love this question. I"
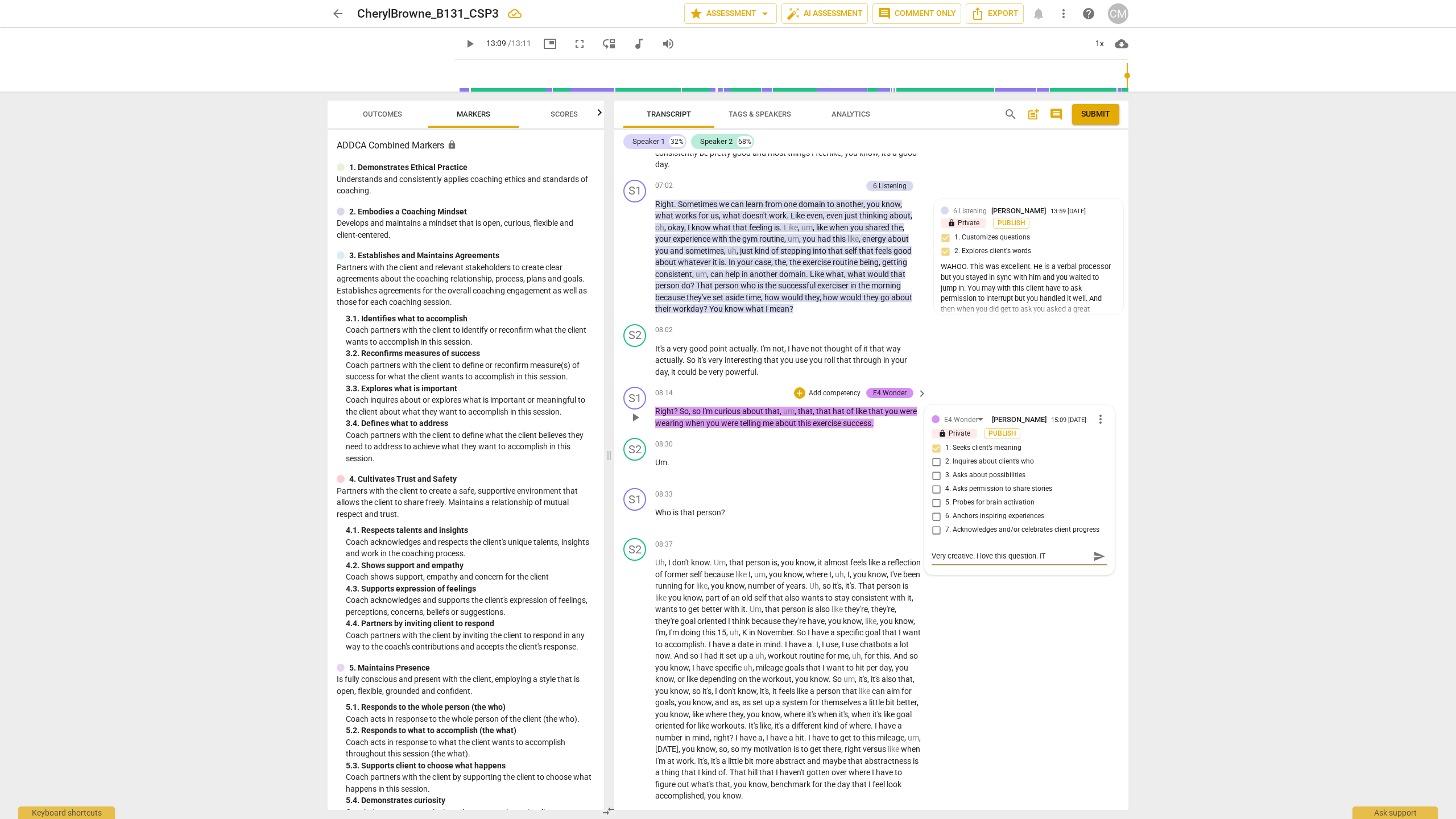
type textarea "Very creative. I love this question. I"
type textarea "Very creative. I love this question. It"
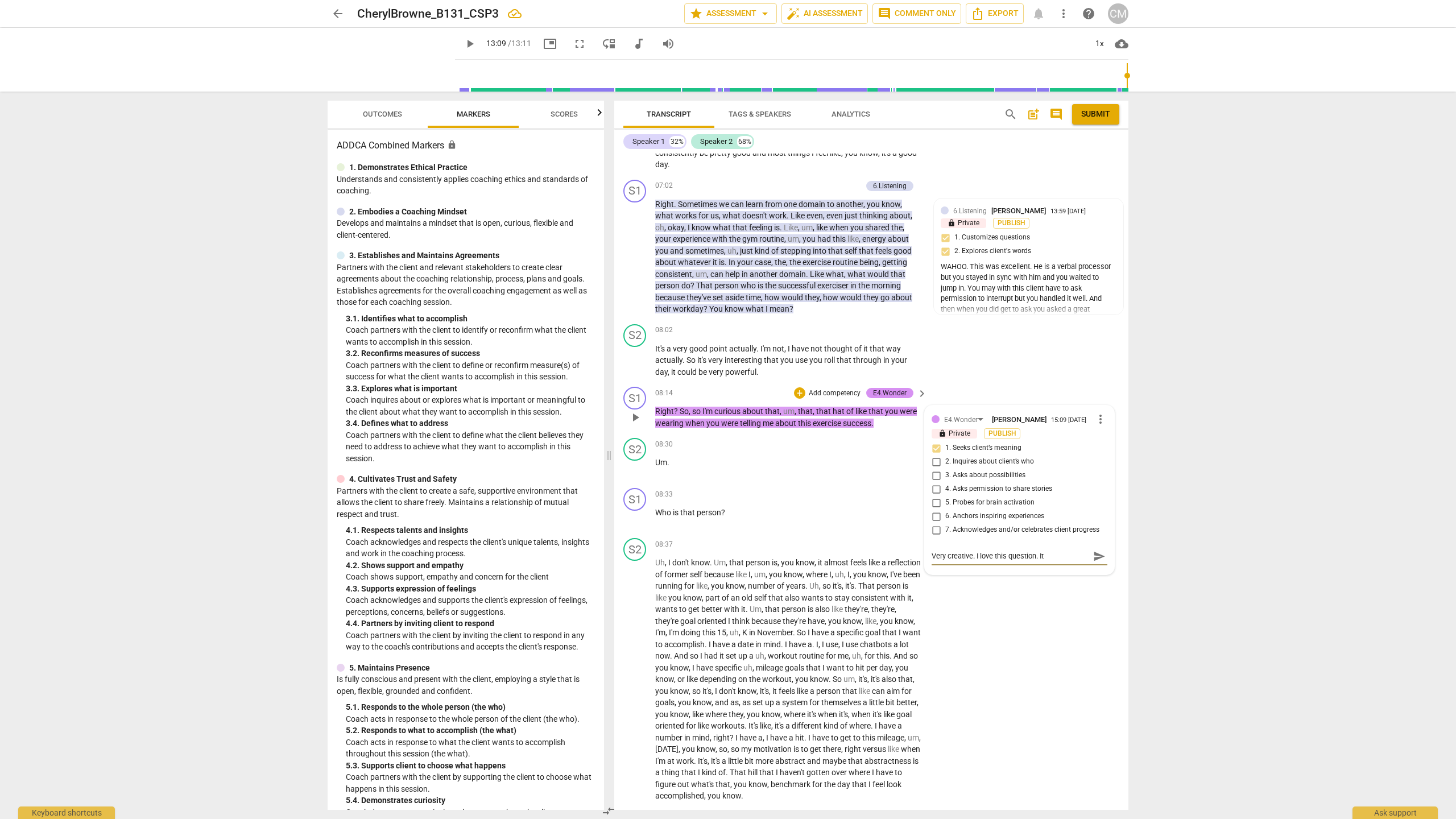
type textarea "Very creative. I love this question. It h"
type textarea "Very creative. I love this question. It he"
type textarea "Very creative. I love this question. It hel"
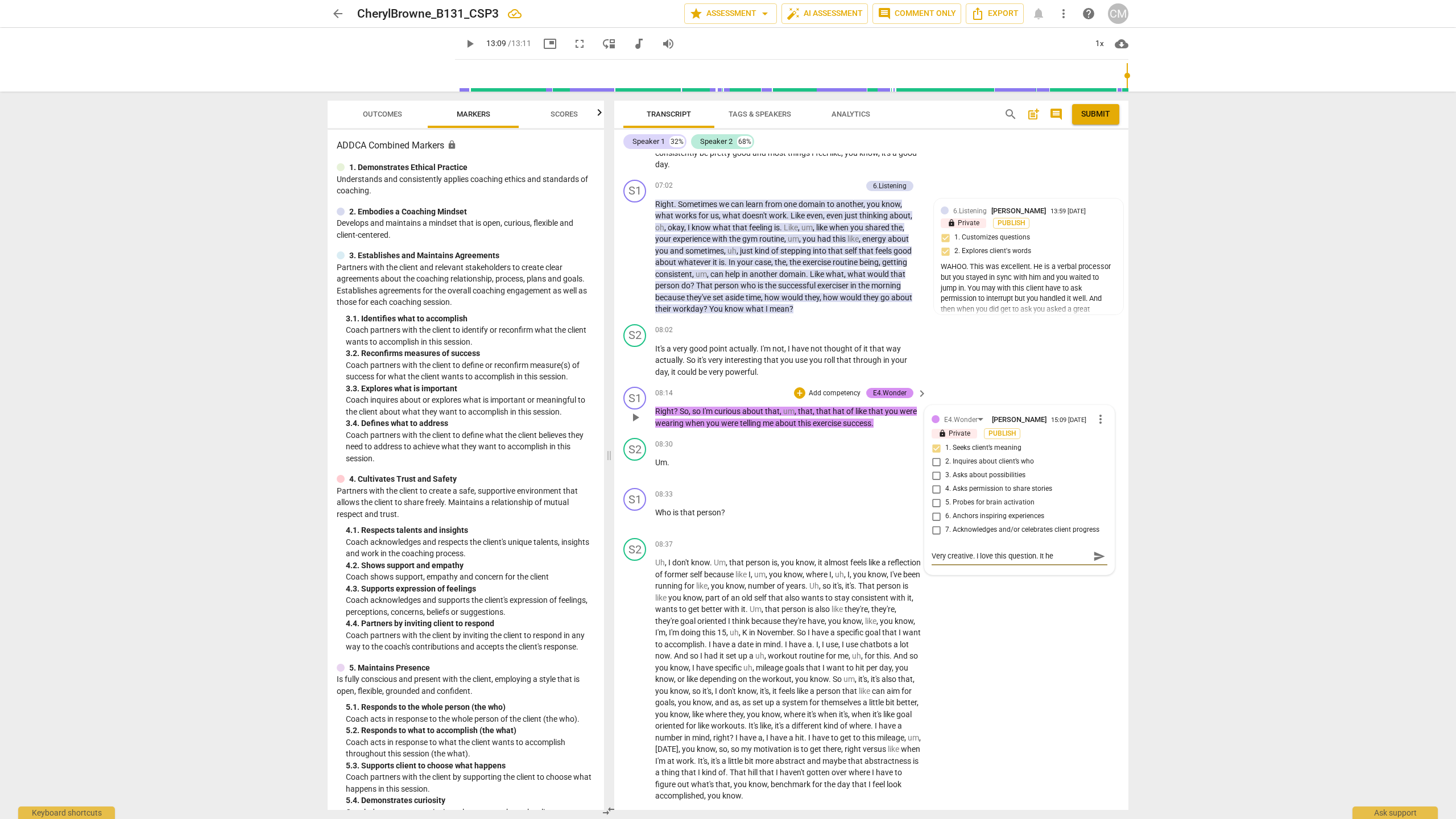
type textarea "Very creative. I love this question. It hel"
type textarea "Very creative. I love this question. It help"
type textarea "Very creative. I love this question. It helps"
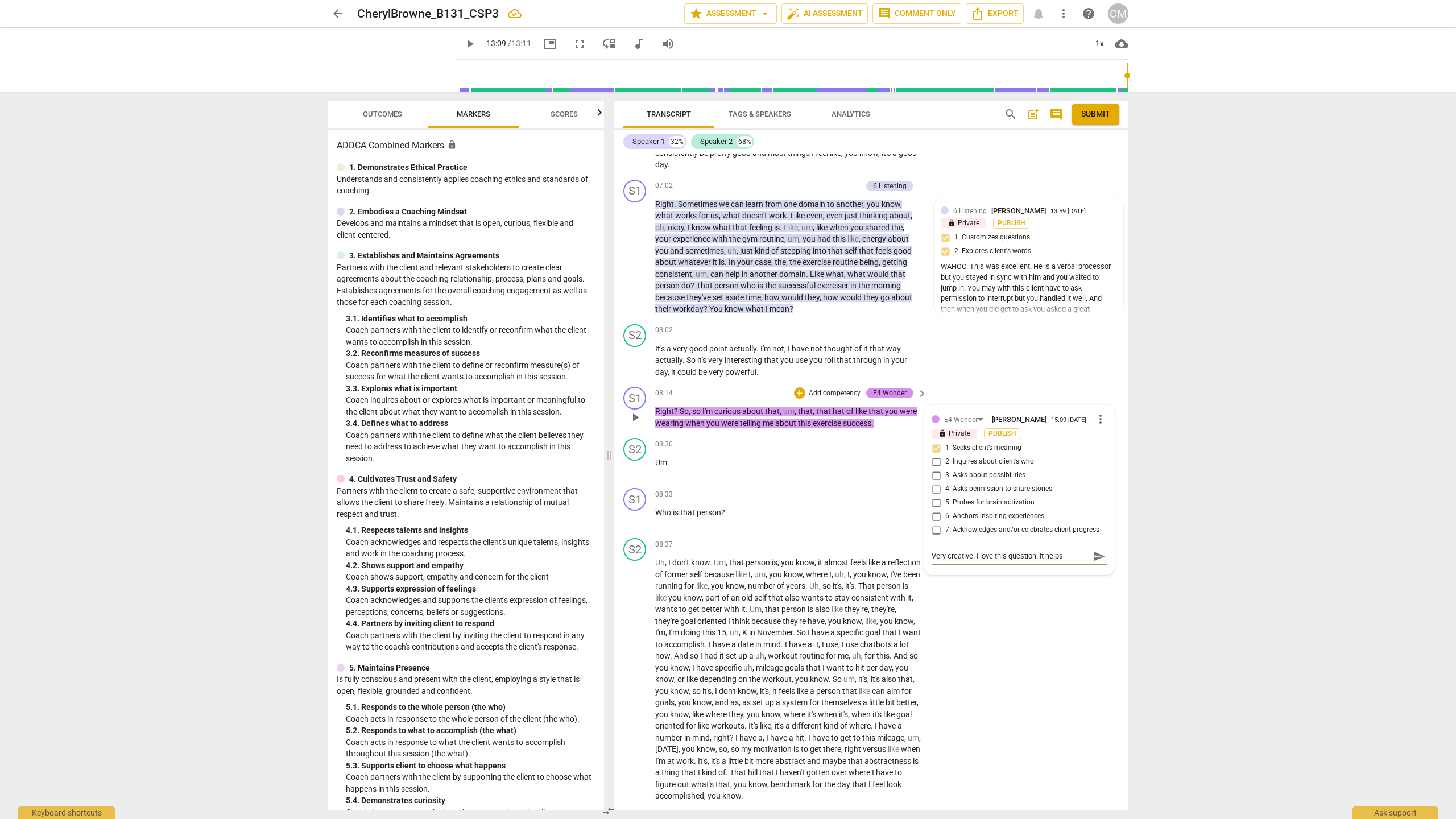
type textarea "Very creative. I love this question. It helps"
type textarea "Very creative. I love this question. It helps t"
type textarea "Very creative. I love this question. It helps th"
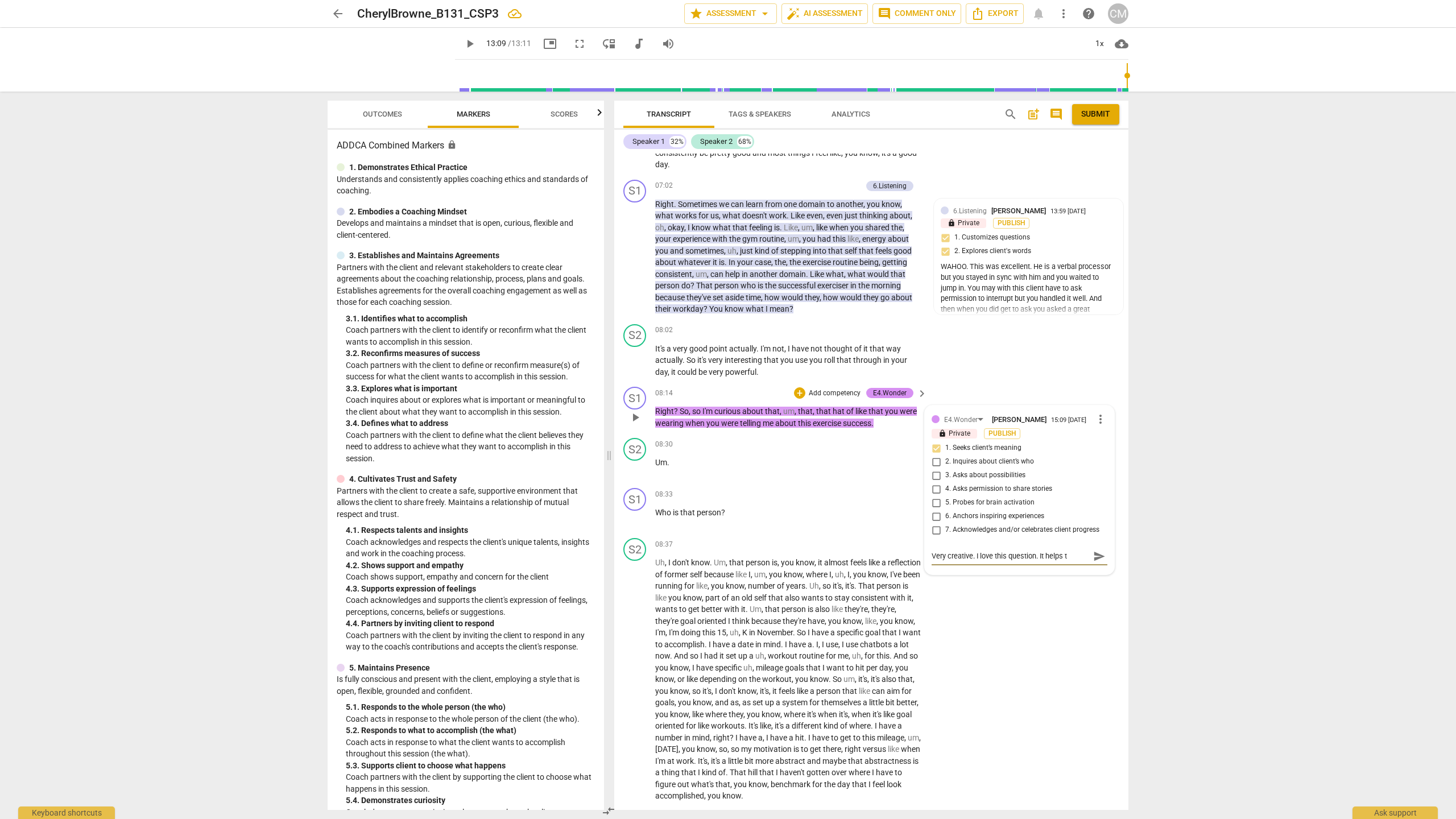
type textarea "Very creative. I love this question. It helps th"
type textarea "Very creative. I love this question. It helps the"
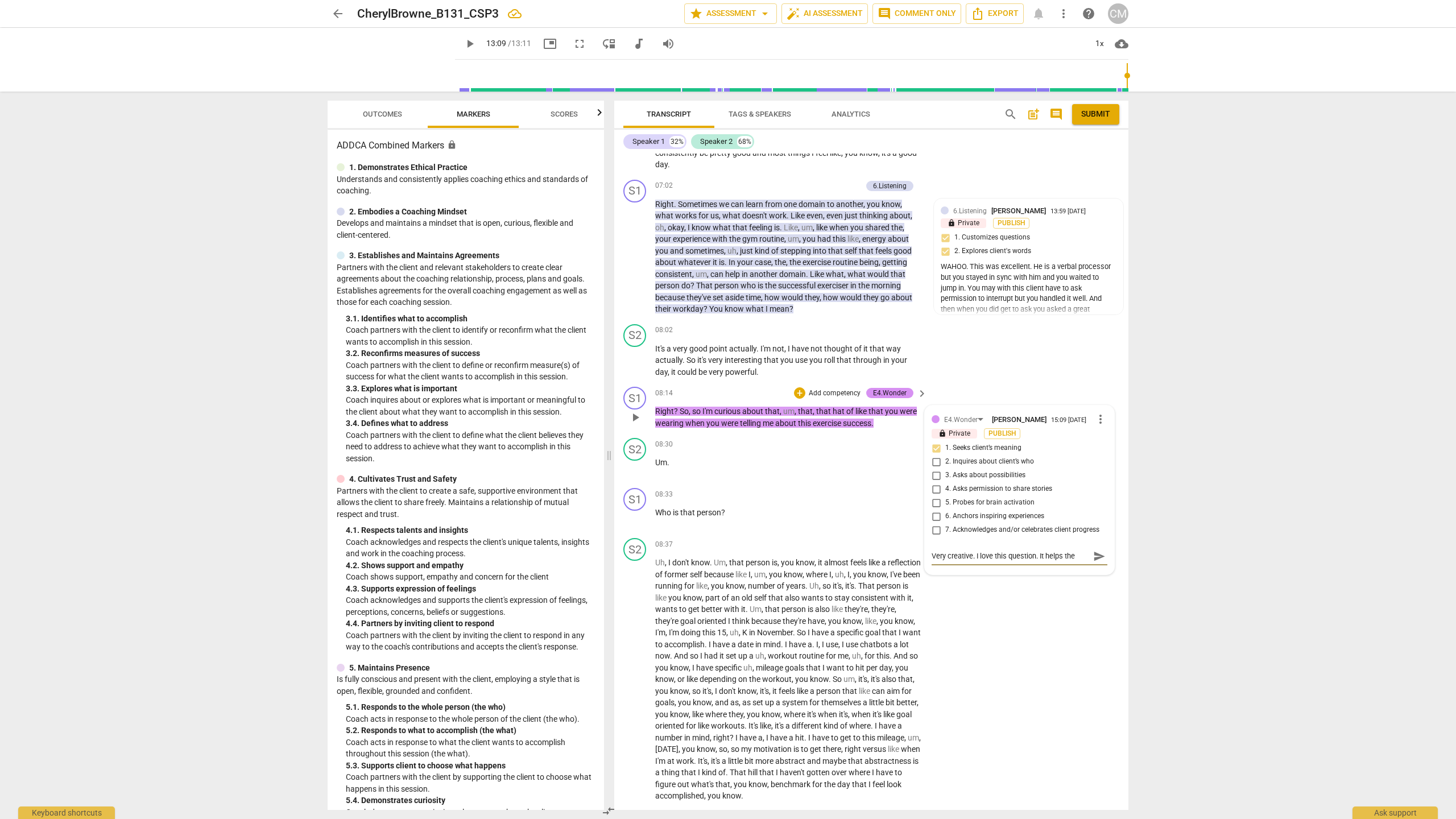
type textarea "Very creative. I love this question. It helps the c"
type textarea "Very creative. I love this question. It helps the cl"
type textarea "Very creative. I love this question. It helps the cli"
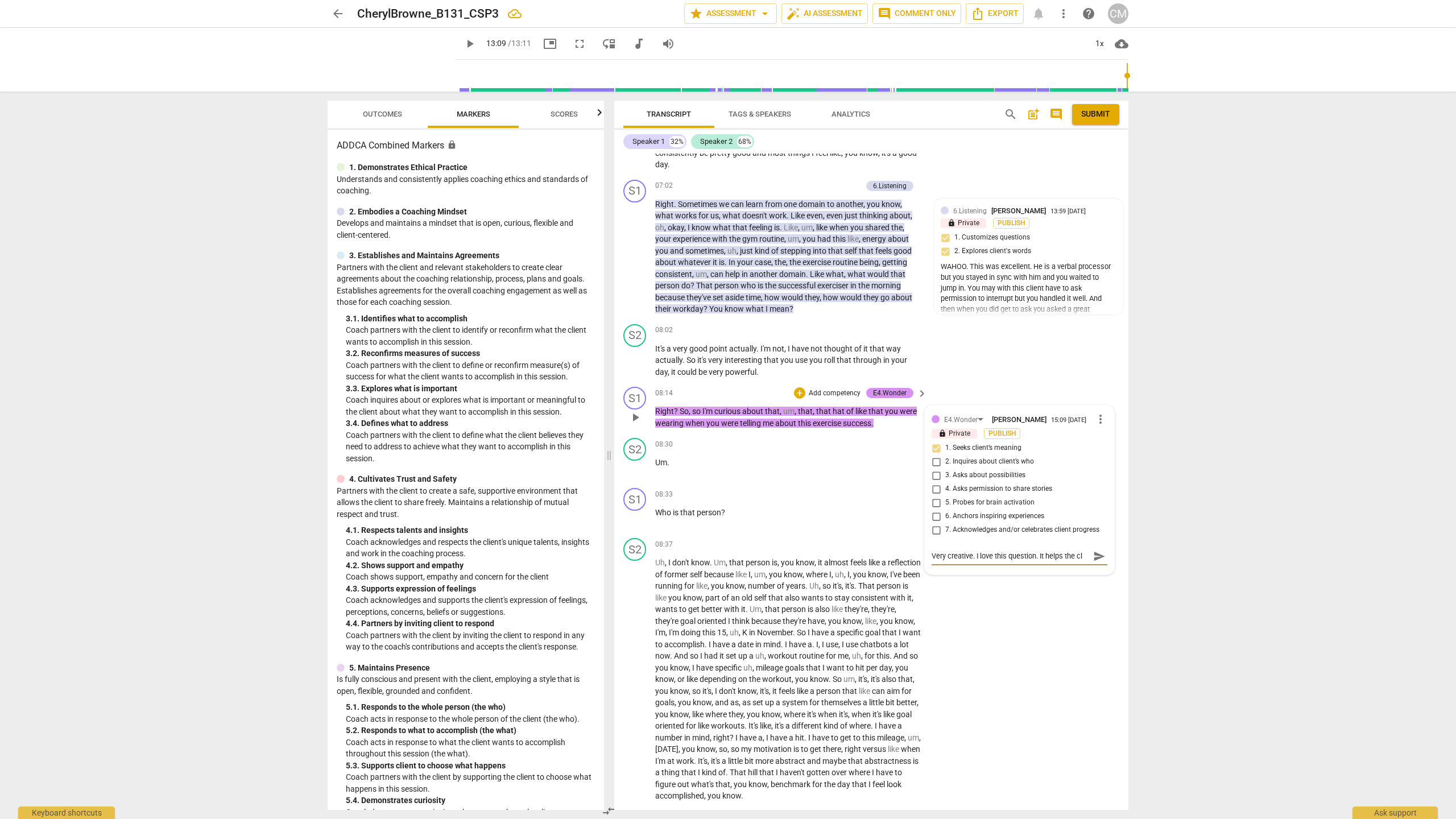
type textarea "Very creative. I love this question. It helps the cli"
type textarea "Very creative. I love this question. It helps the clie"
type textarea "Very creative. I love this question. It helps the clien"
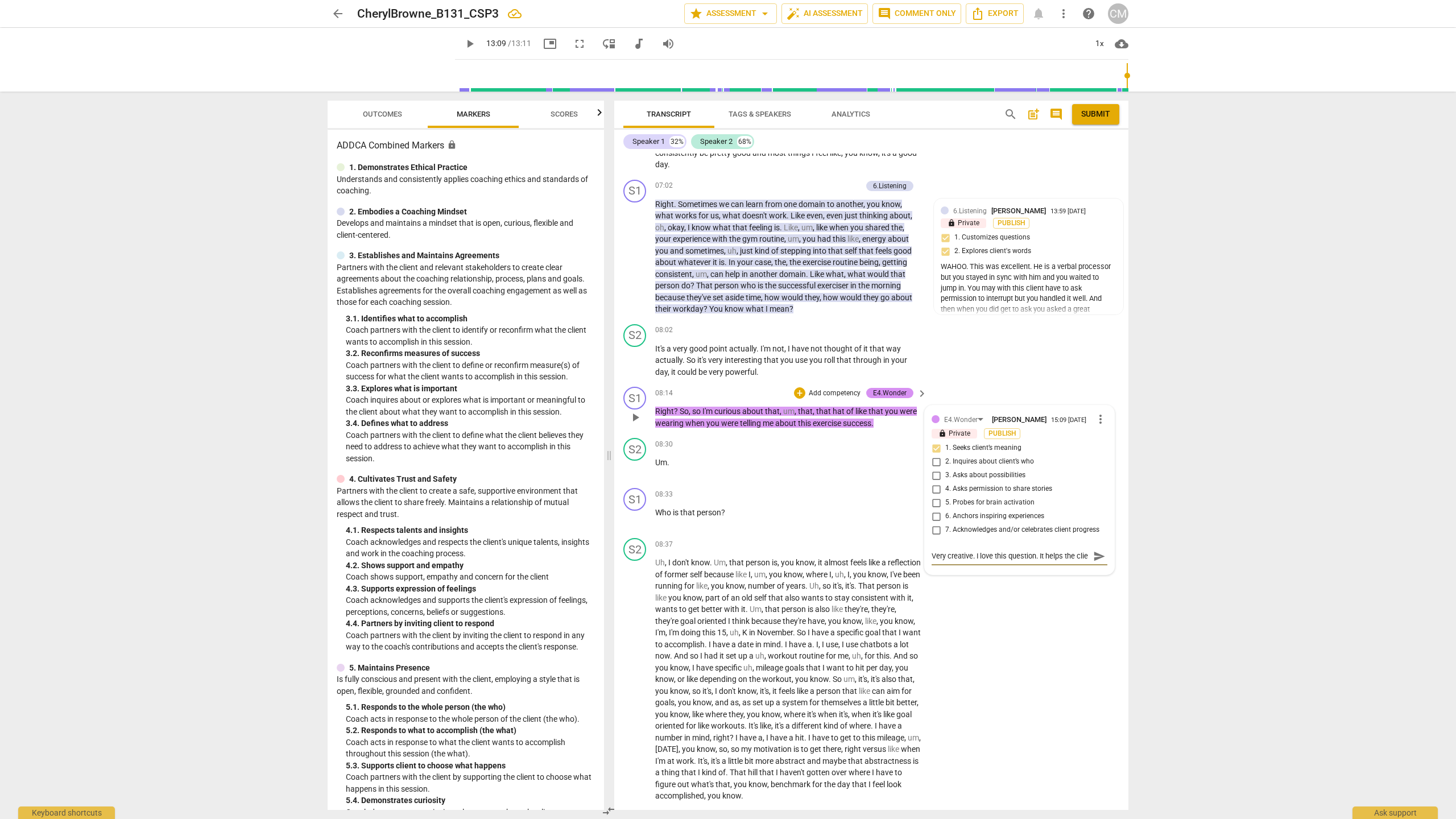
type textarea "Very creative. I love this question. It helps the clien"
type textarea "Very creative. I love this question. It helps the client"
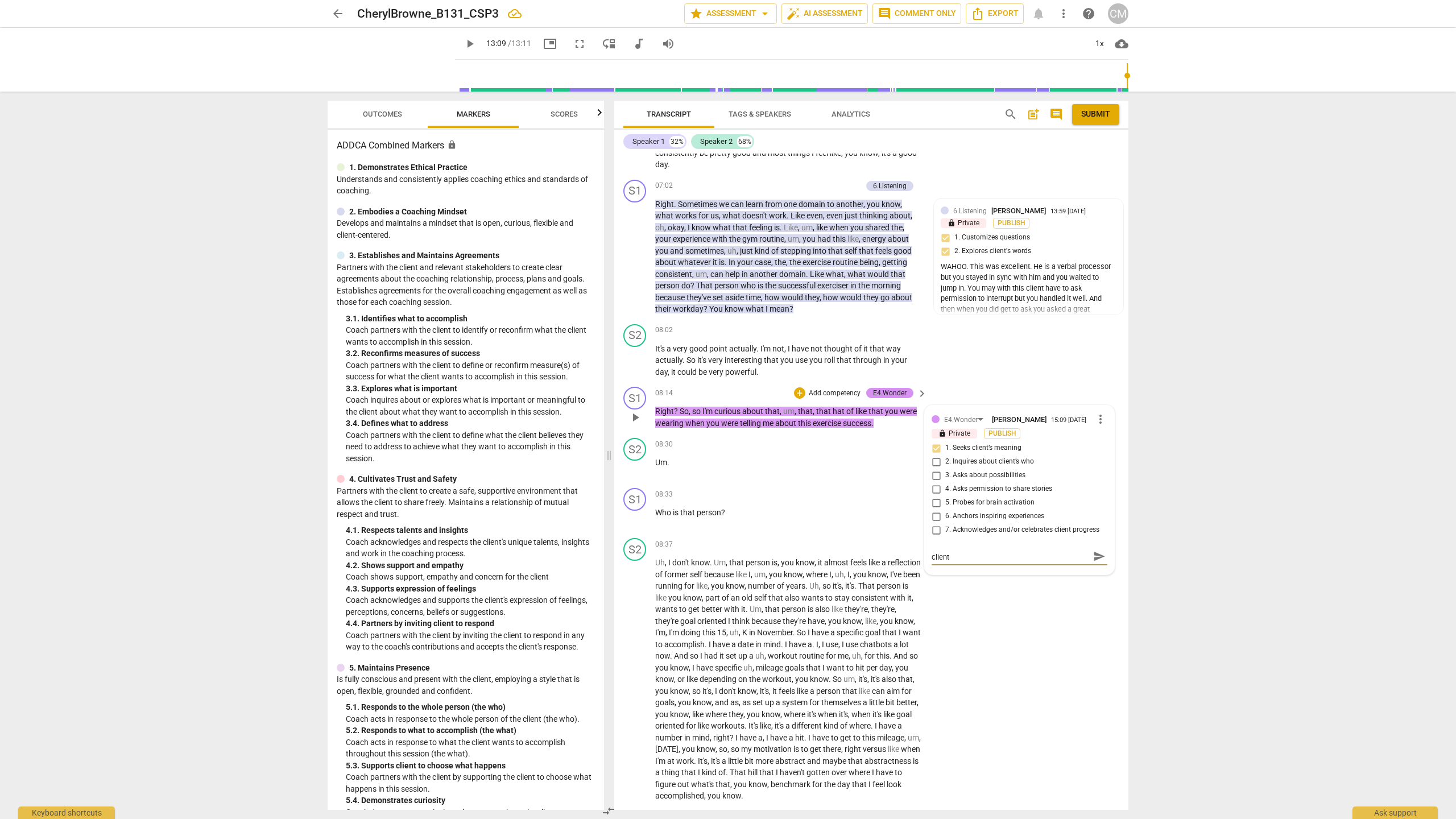
type textarea "Very creative. I love this question. It helps the client s"
type textarea "Very creative. I love this question. It helps the client se"
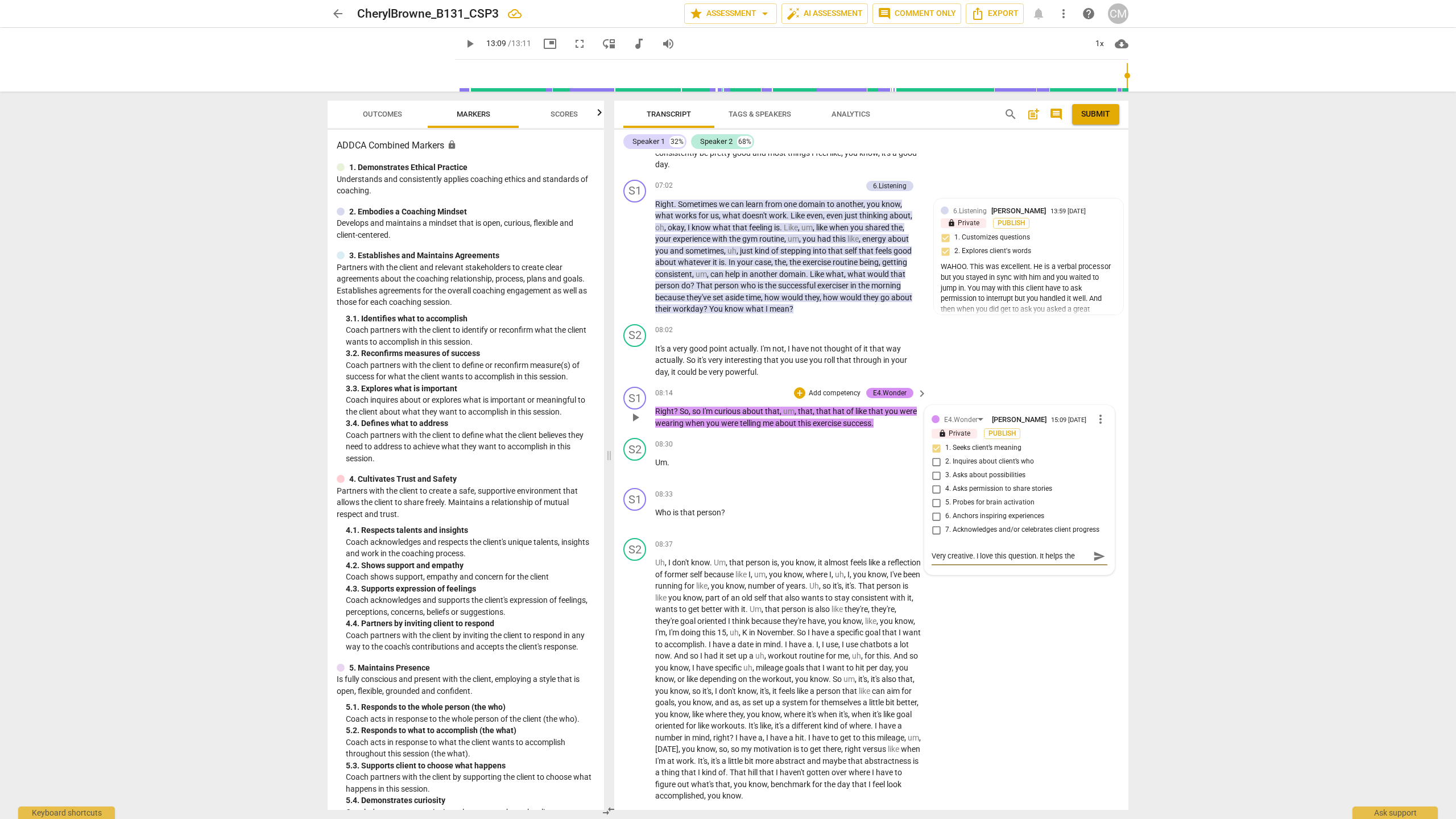
type textarea "Very creative. I love this question. It helps the client see"
type textarea "Very creative. I love this question. It helps the client see t"
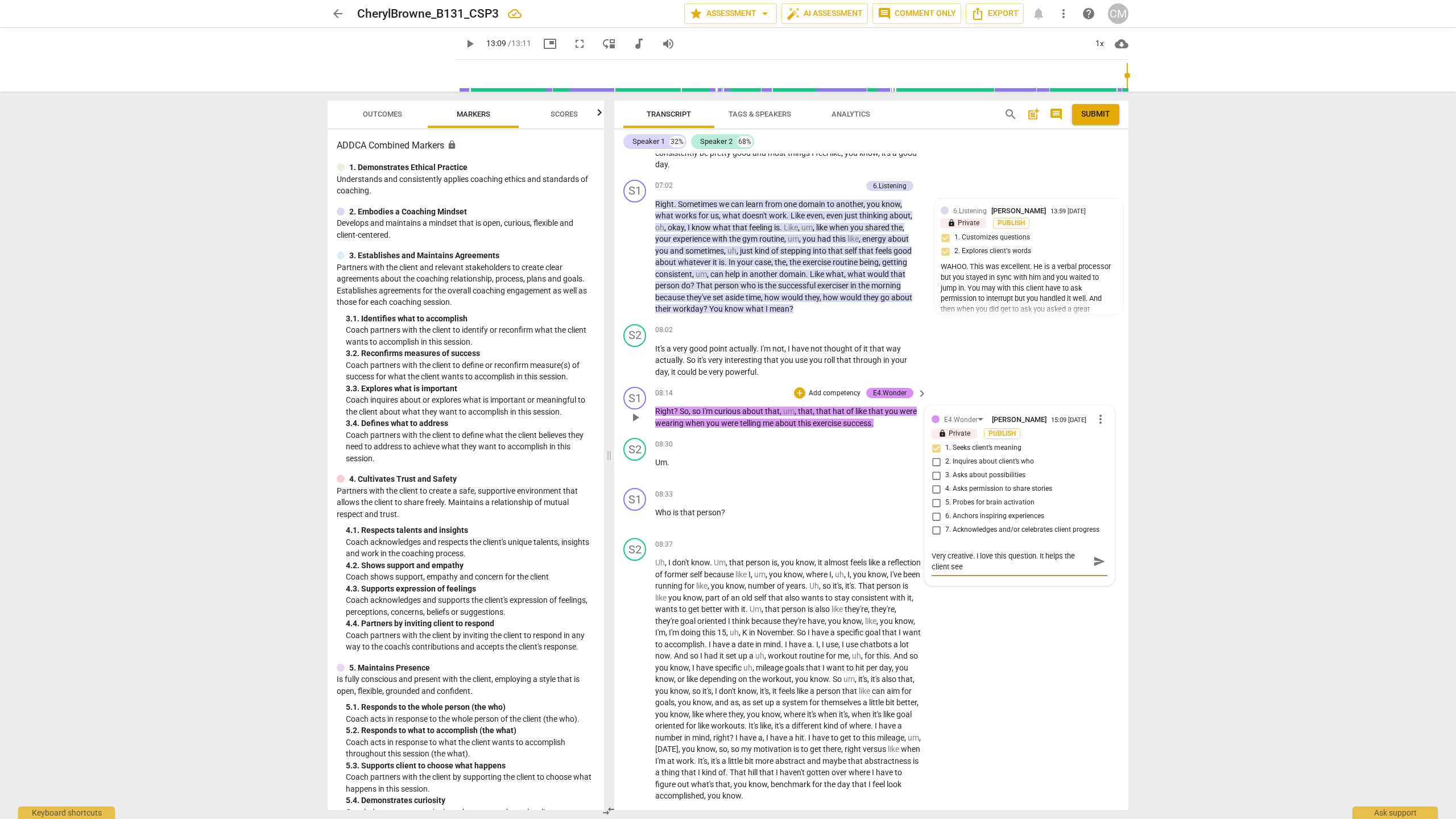
type textarea "Very creative. I love this question. It helps the client see t"
type textarea "Very creative. I love this question. It helps the client see th"
type textarea "Very creative. I love this question. It helps the client see tha"
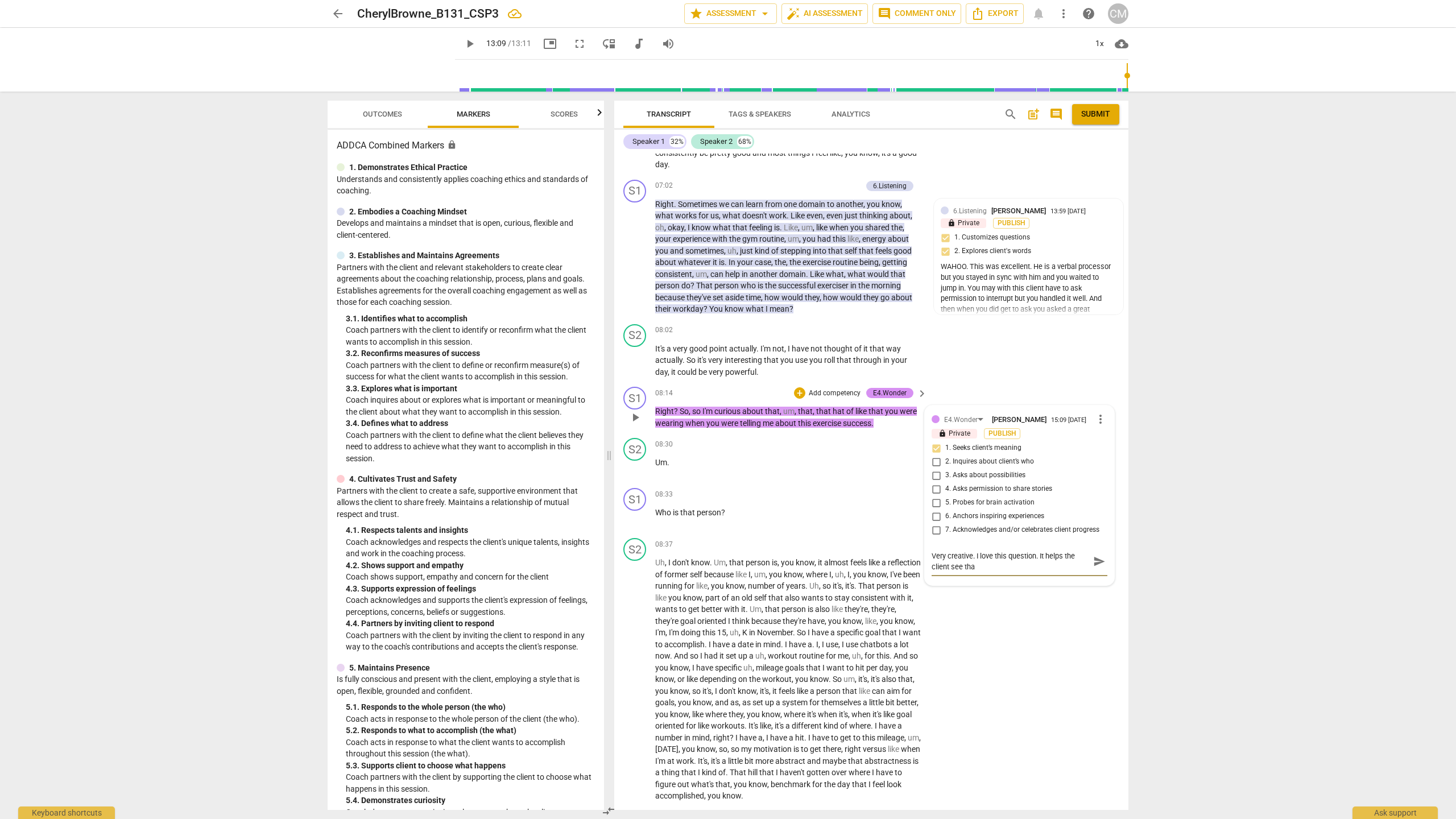
type textarea "Very creative. I love this question. It helps the client see that"
type textarea "Very creative. I love this question. It helps the client see that i"
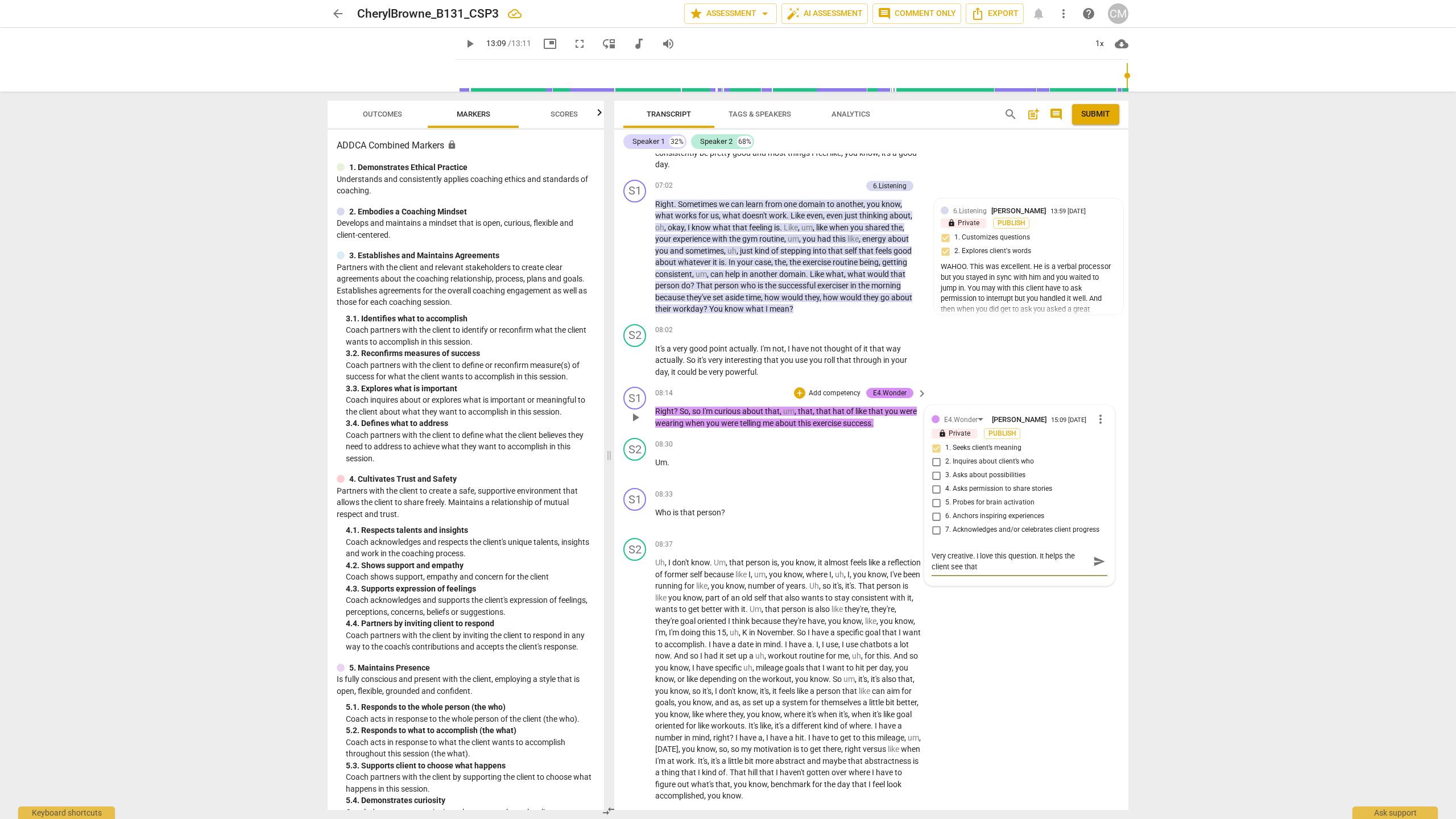
type textarea "Very creative. I love this question. It helps the client see that i"
type textarea "Very creative. I love this question. It helps the client see that in"
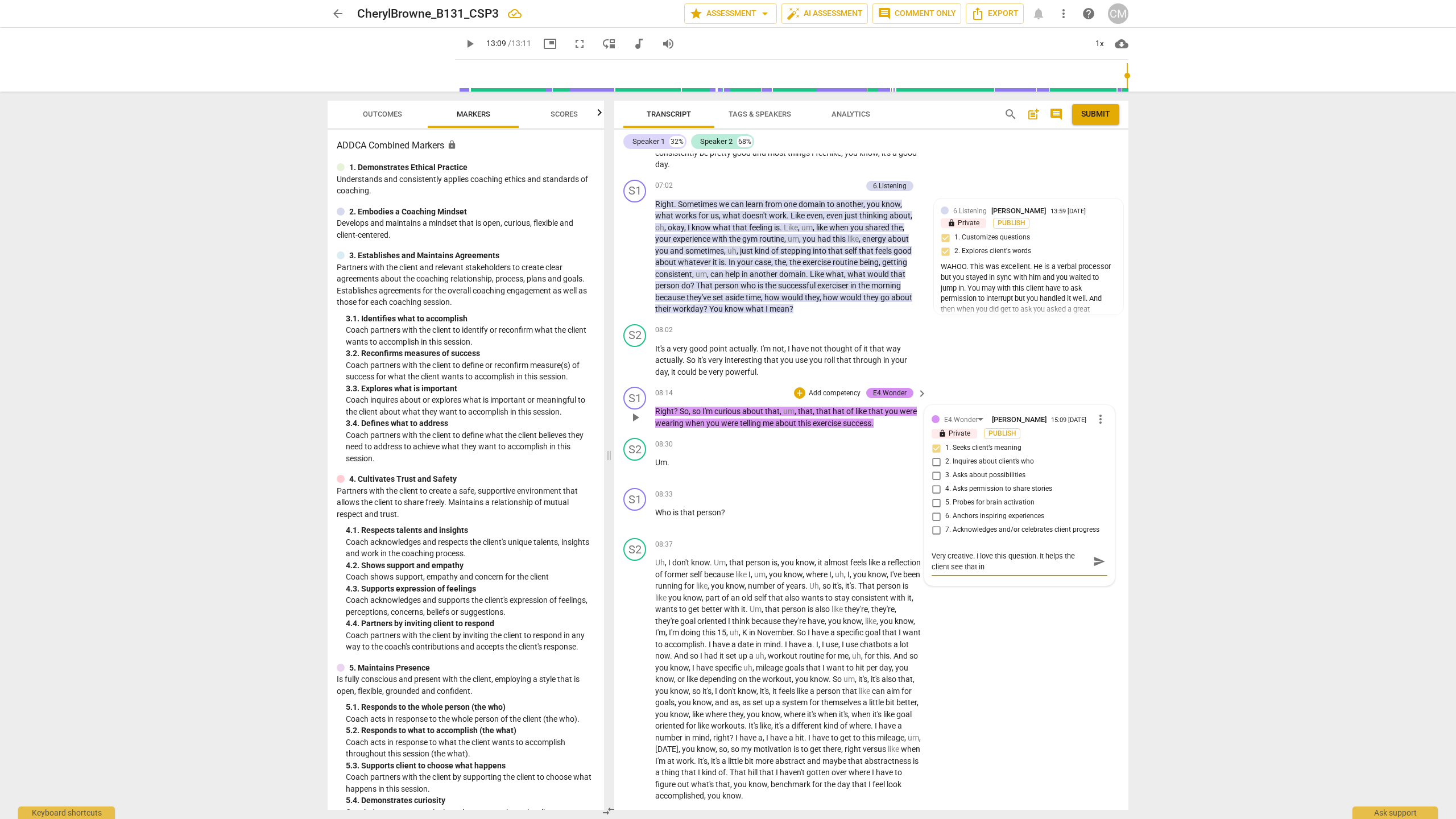
type textarea "Very creative. I love this question. It helps the client see that in t"
type textarea "Very creative. I love this question. It helps the client see that in th"
type textarea "Very creative. I love this question. It helps the client see that in thi"
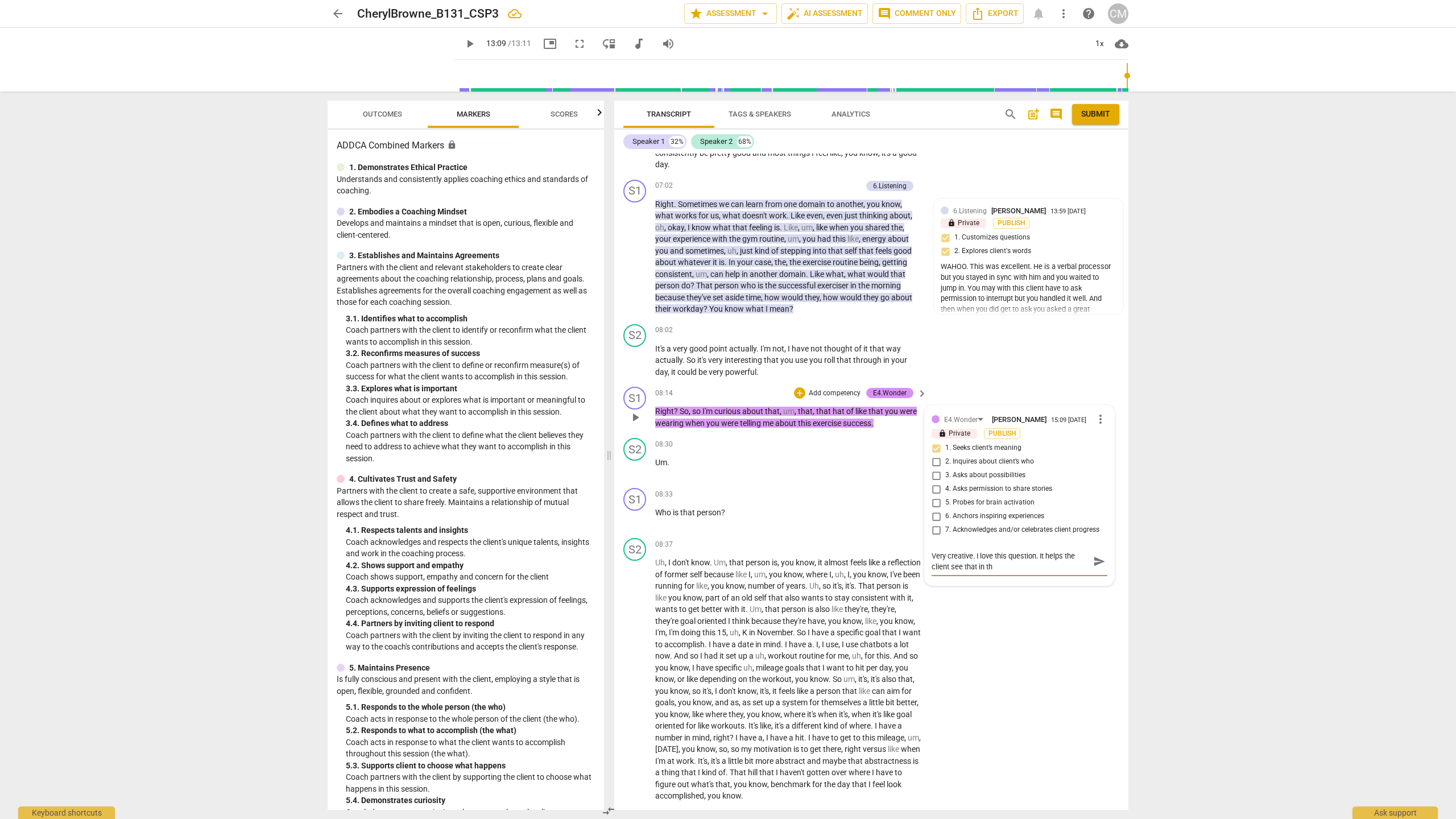
type textarea "Very creative. I love this question. It helps the client see that in thi"
type textarea "Very creative. I love this question. It helps the client see that in this"
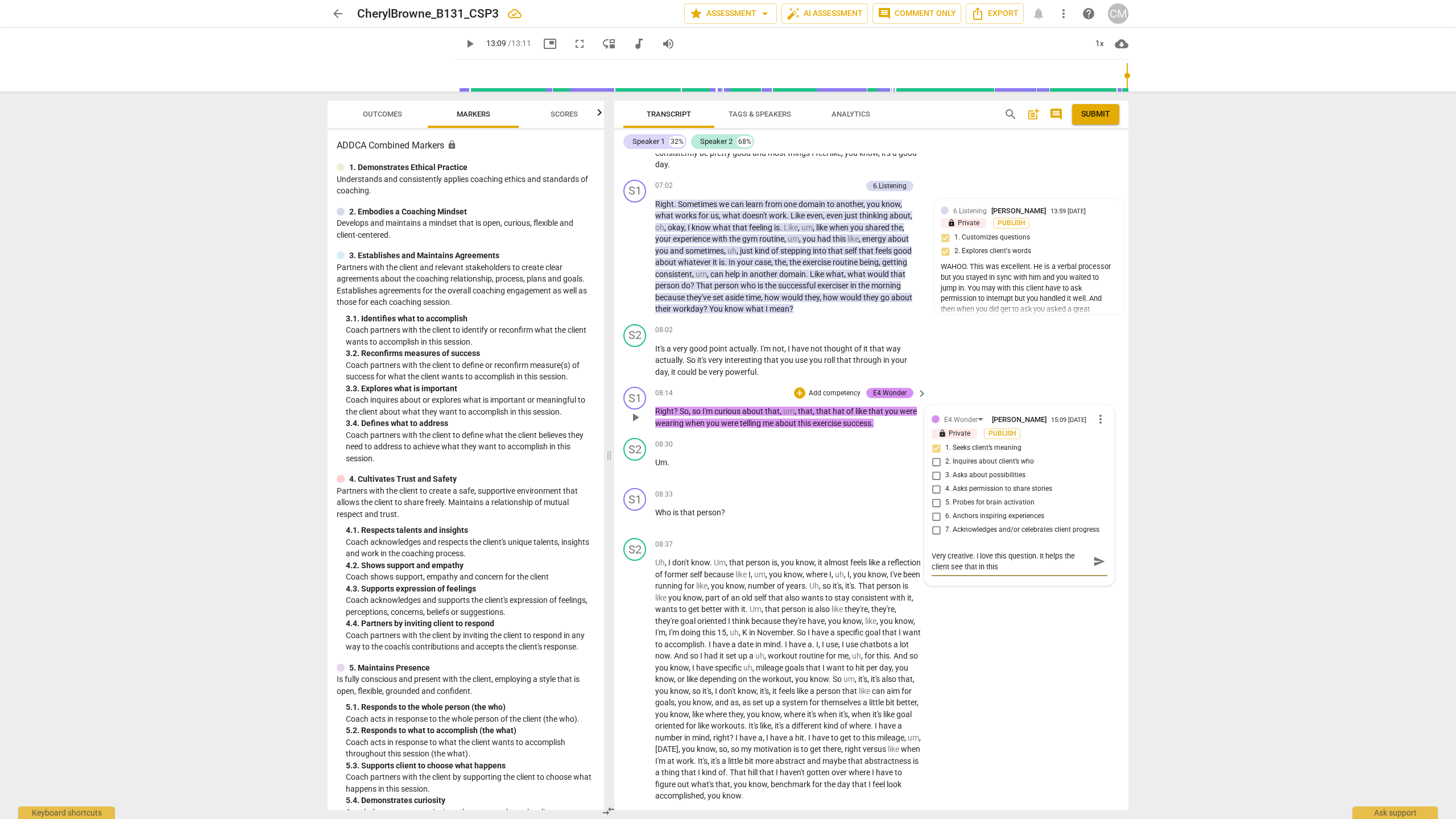
type textarea "Very creative. I love this question. It helps the client see that in this p"
type textarea "Very creative. I love this question. It helps the client see that in this pe"
click at [1093, 584] on span "send" at bounding box center [1099, 577] width 13 height 13
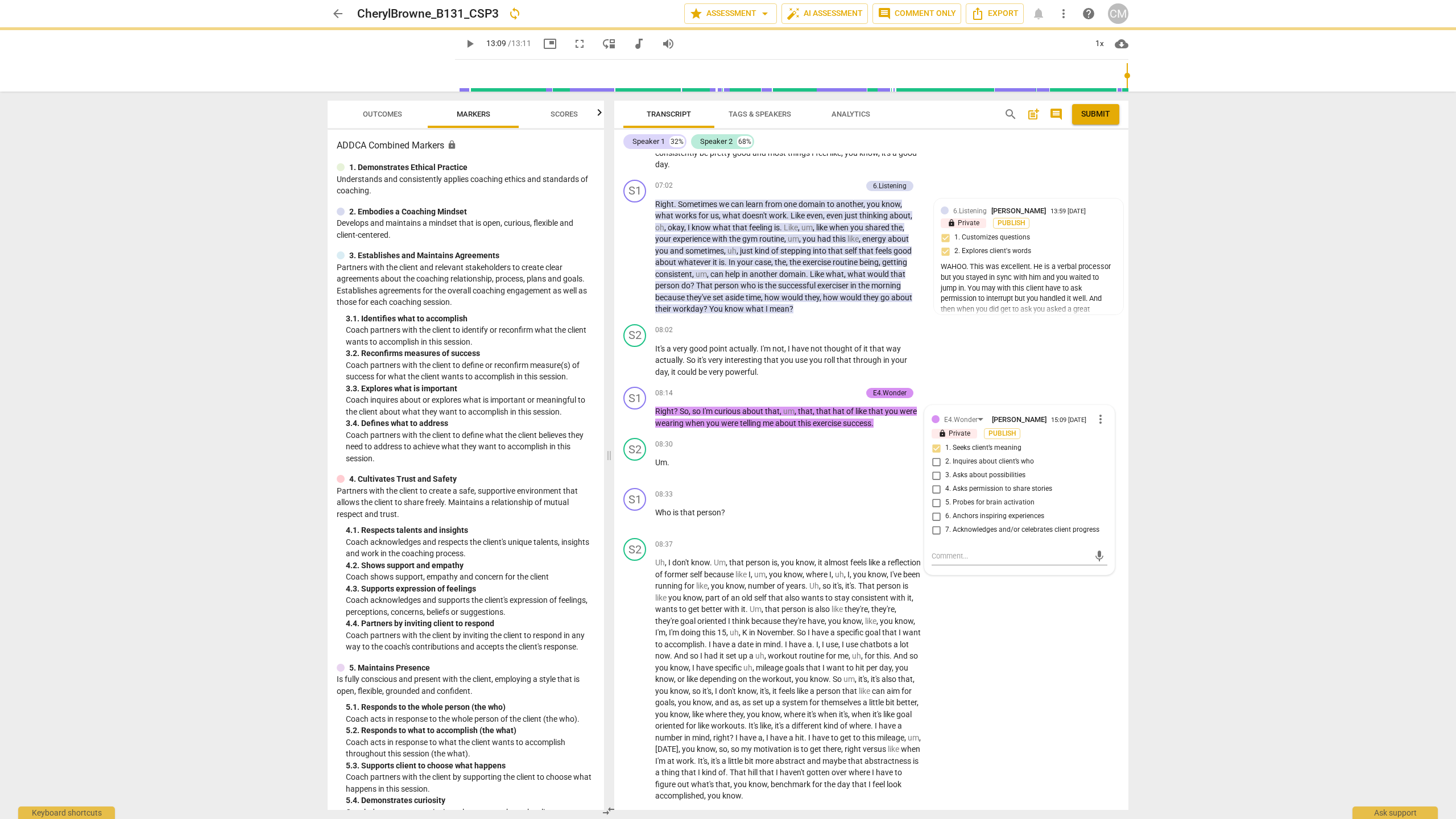
scroll to position [0, 0]
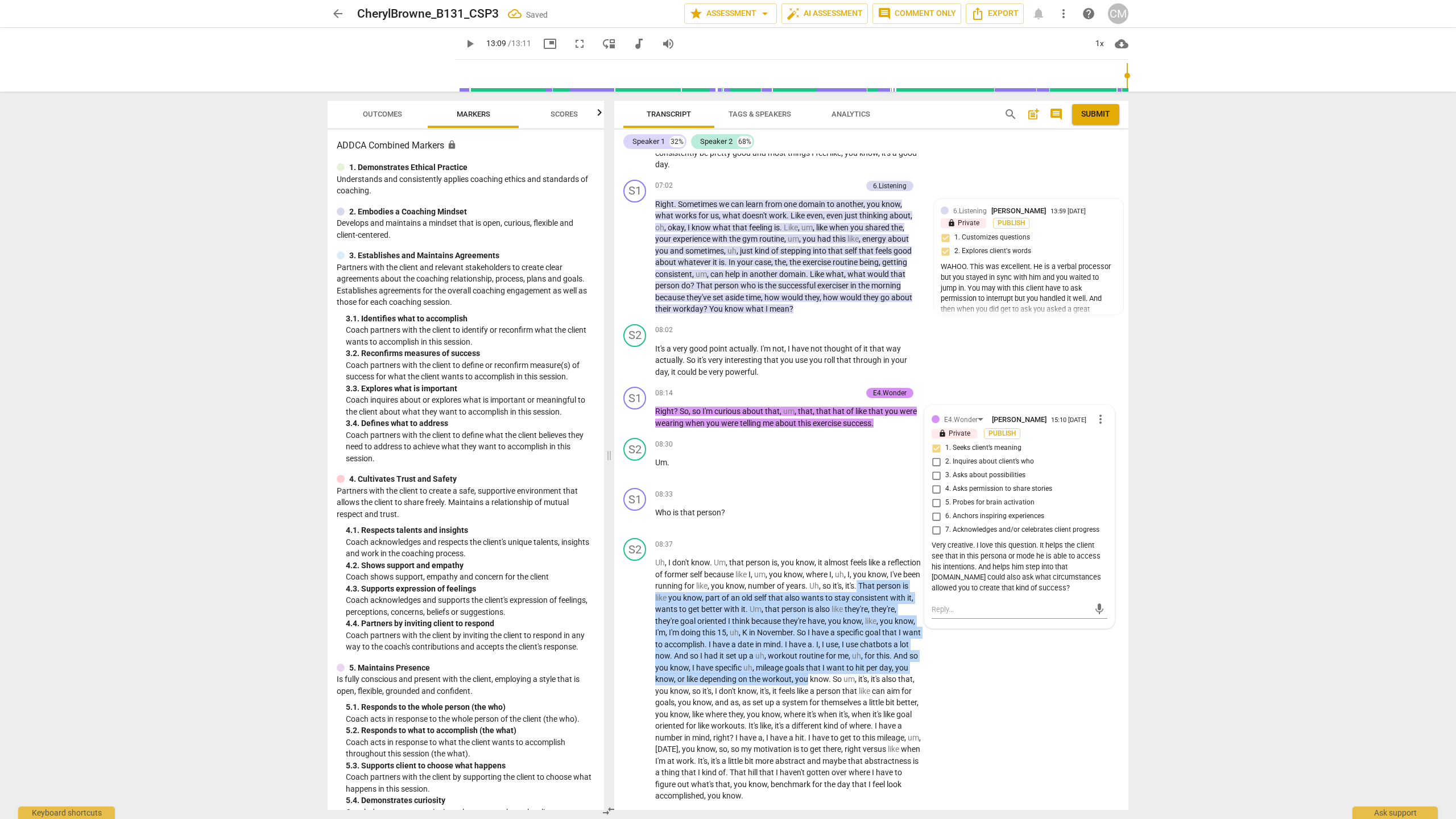
drag, startPoint x: 1129, startPoint y: 603, endPoint x: 1132, endPoint y: 682, distance: 79.1
click at [1133, 693] on div "Transcript Tags & Speakers Analytics search post_add comment Submit Speaker 1 3…" at bounding box center [873, 455] width 528 height 728
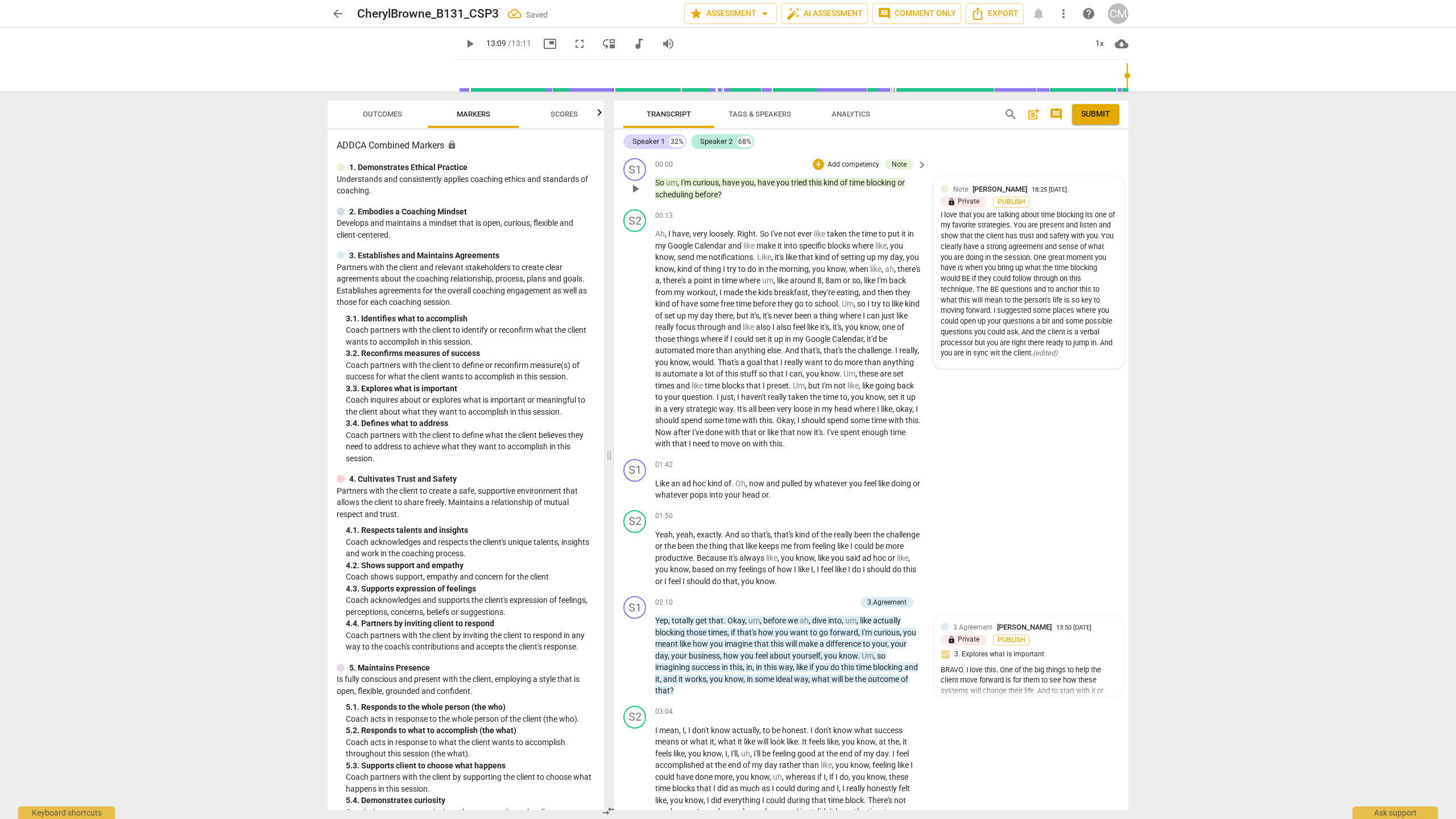
click at [1029, 191] on div "Note [PERSON_NAME]" at bounding box center [993, 189] width 79 height 11
click at [1095, 184] on span "more_vert" at bounding box center [1100, 191] width 14 height 14
click at [1106, 195] on li "Edit" at bounding box center [1109, 191] width 39 height 22
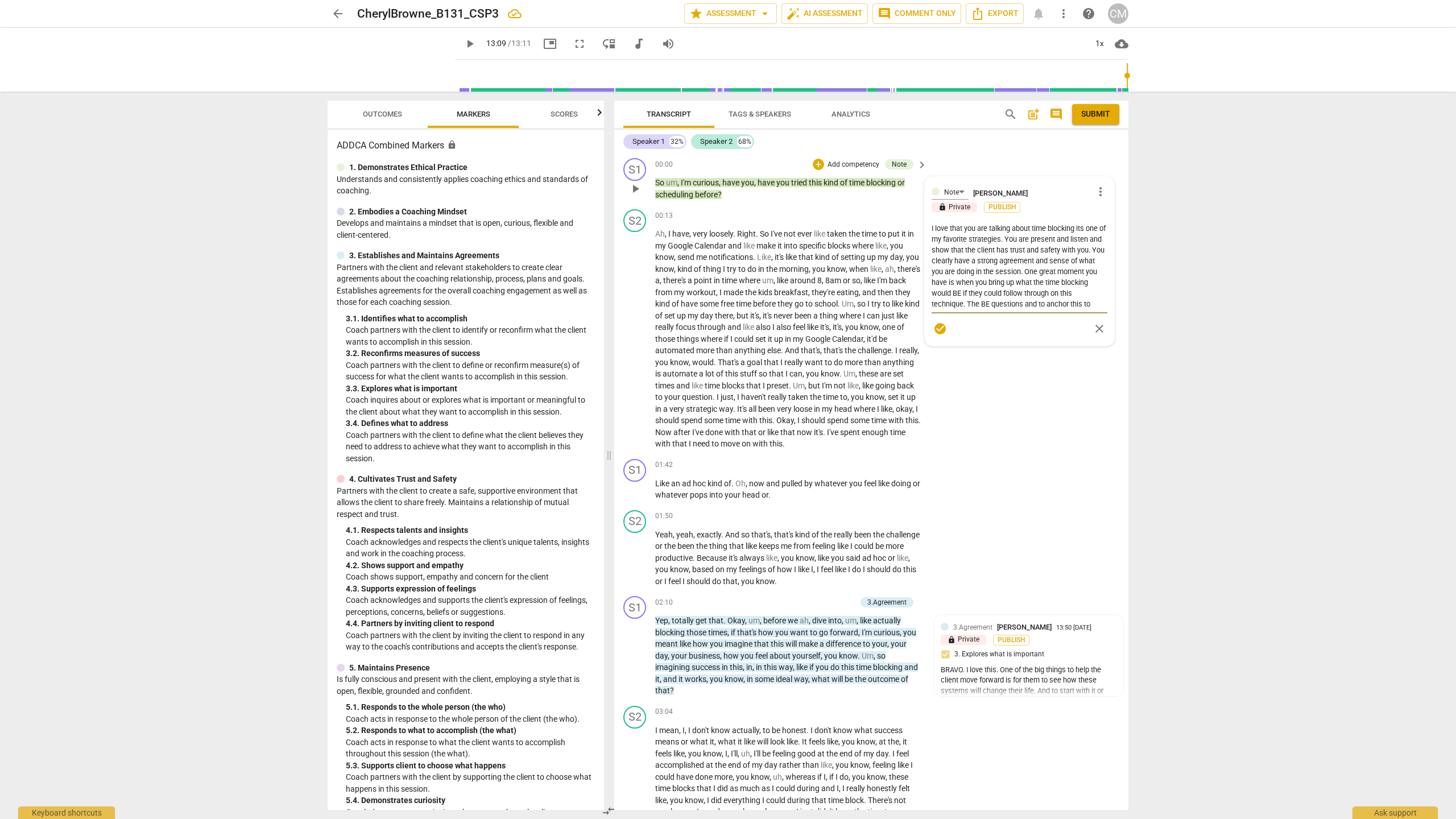
click at [1064, 301] on textarea "I love that you are talking about time blocking its one of my favorite strategi…" at bounding box center [1019, 266] width 176 height 87
click at [1080, 292] on textarea "I love that you are talking about time blocking its one of my favorite strategi…" at bounding box center [1019, 266] width 176 height 87
click at [953, 304] on textarea "I love that you are talking about time blocking its one of my favorite strategi…" at bounding box center [1019, 266] width 176 height 87
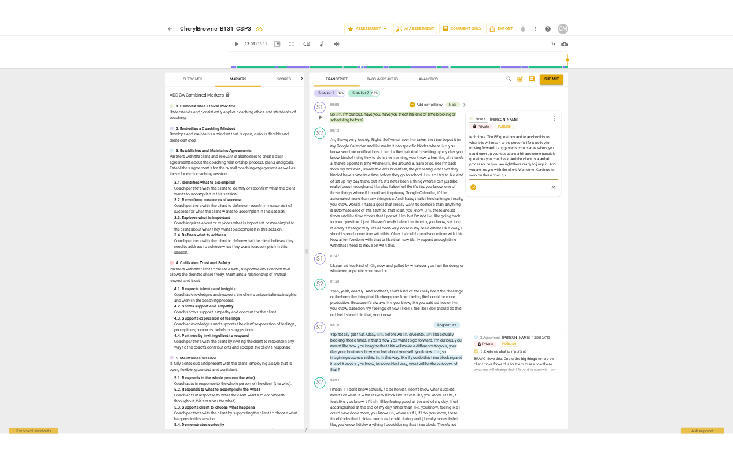
scroll to position [87, 0]
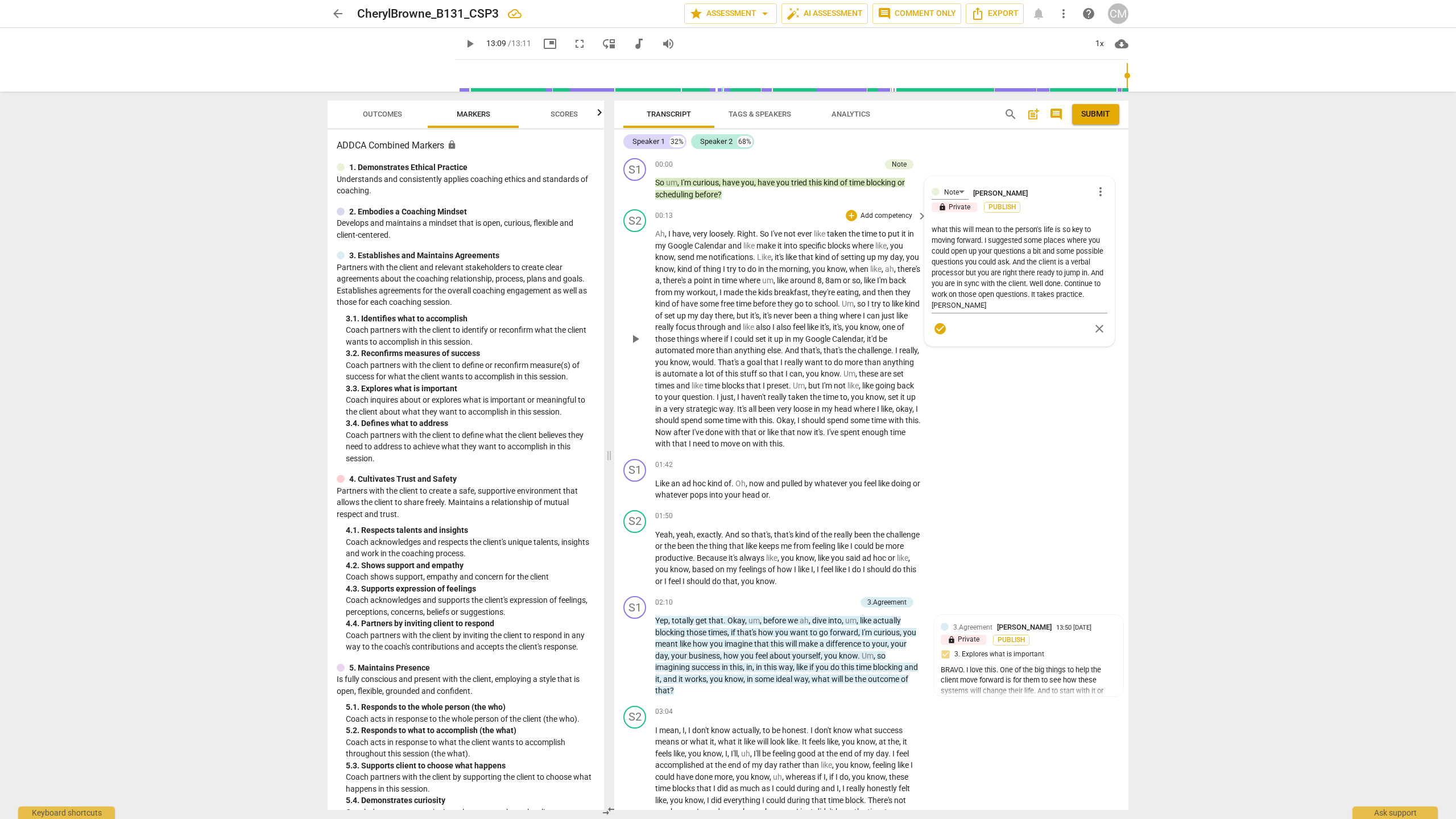
click at [1003, 412] on div "S2 play_arrow pause 00:13 + Add competency keyboard_arrow_right Ah , I have , v…" at bounding box center [871, 329] width 514 height 250
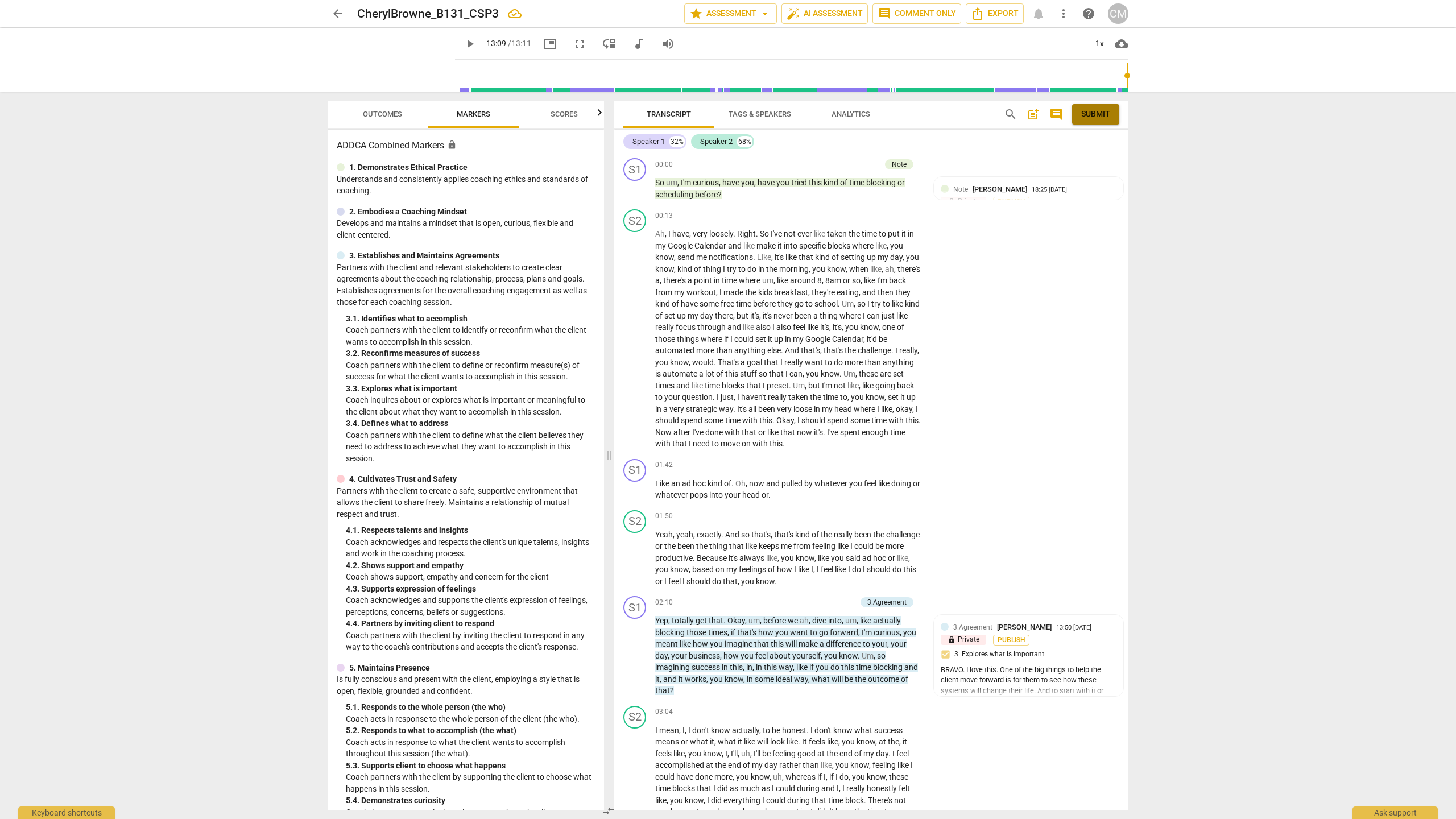
click at [1088, 110] on span "Submit" at bounding box center [1096, 114] width 29 height 12
